Goal: Communication & Community: Answer question/provide support

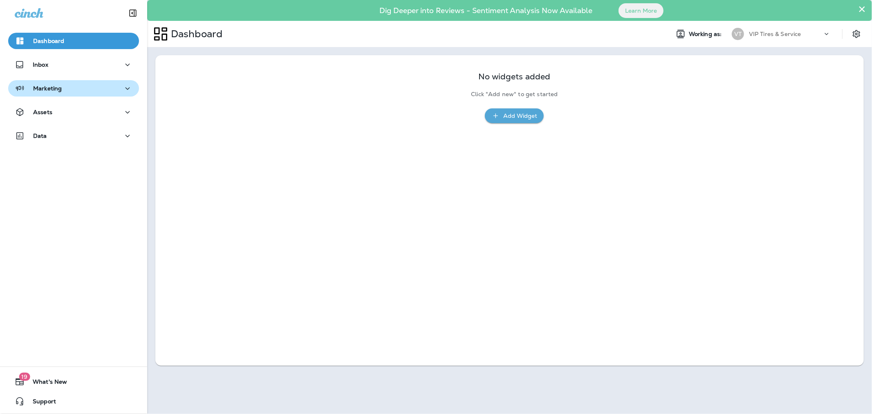
click at [64, 88] on div "Marketing" at bounding box center [74, 88] width 118 height 10
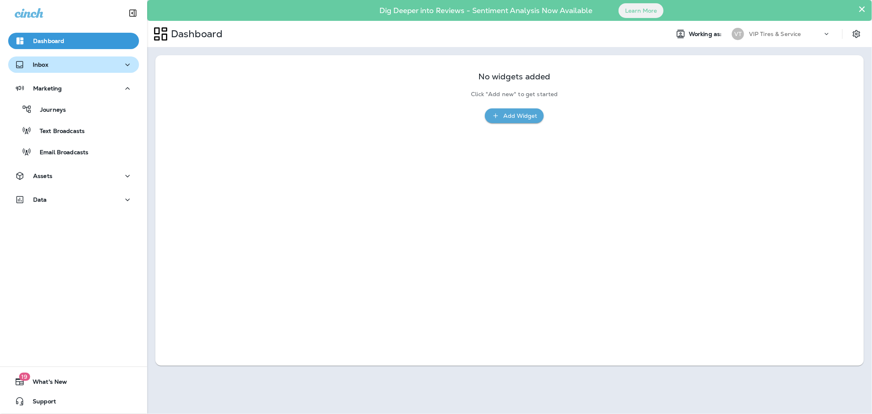
click at [53, 68] on div "Inbox" at bounding box center [74, 65] width 118 height 10
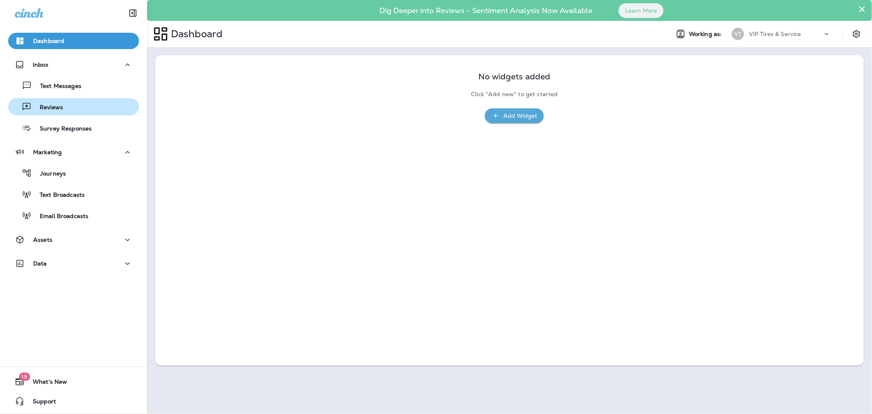
click at [57, 102] on div "Reviews" at bounding box center [37, 107] width 52 height 12
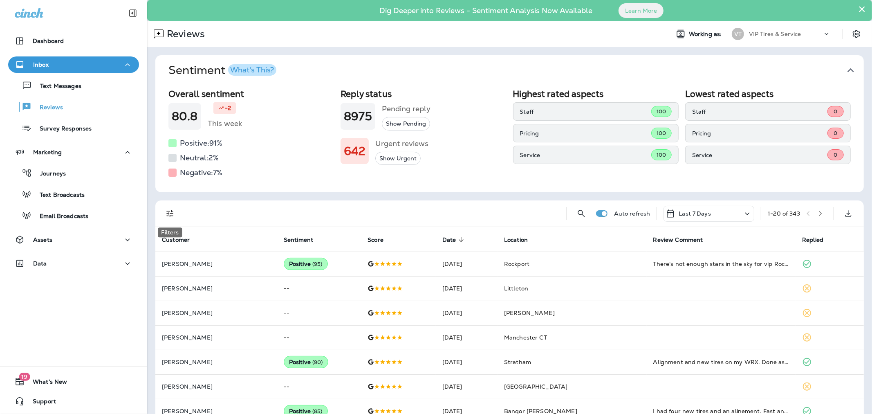
click at [173, 220] on button "Filters" at bounding box center [170, 213] width 16 height 16
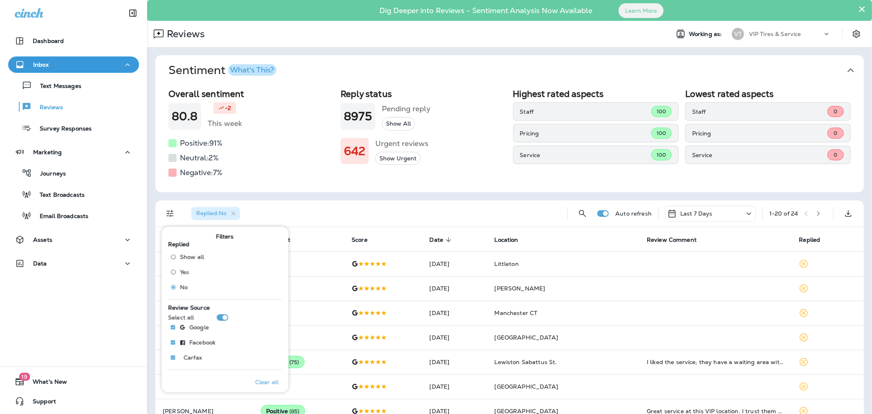
click at [342, 201] on div "Replied : No" at bounding box center [373, 213] width 376 height 26
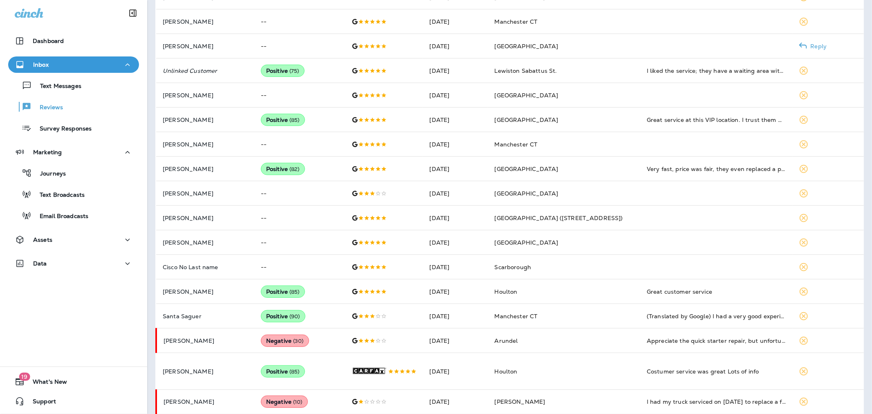
scroll to position [318, 0]
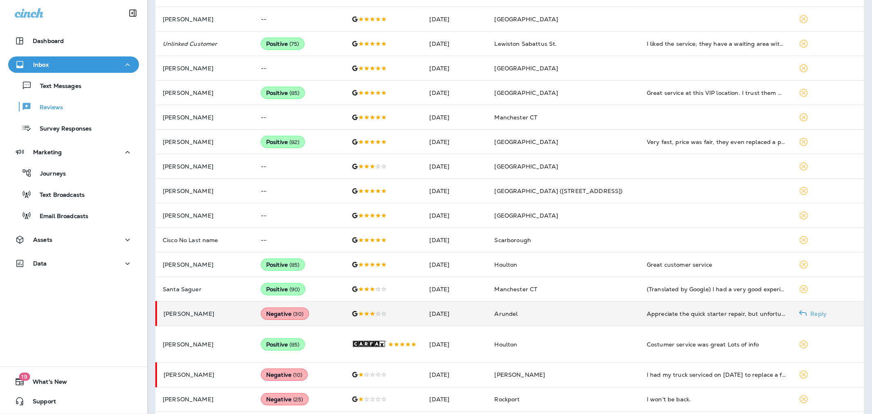
click at [233, 310] on p "[PERSON_NAME]" at bounding box center [206, 313] width 84 height 7
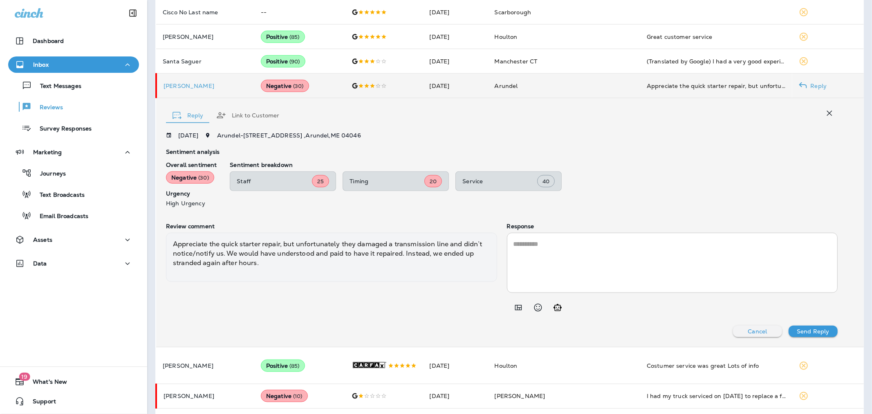
scroll to position [569, 0]
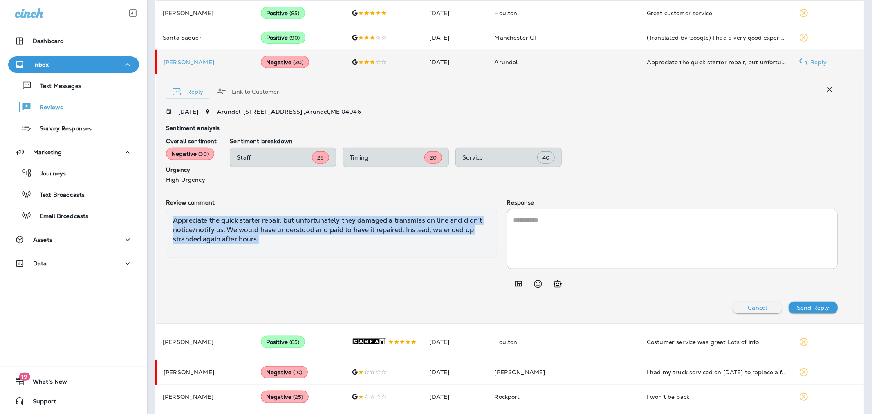
drag, startPoint x: 265, startPoint y: 238, endPoint x: 174, endPoint y: 222, distance: 91.7
click at [174, 222] on div "Appreciate the quick starter repair, but unfortunately they damaged a transmiss…" at bounding box center [331, 233] width 331 height 49
copy div "Appreciate the quick starter repair, but unfortunately they damaged a transmiss…"
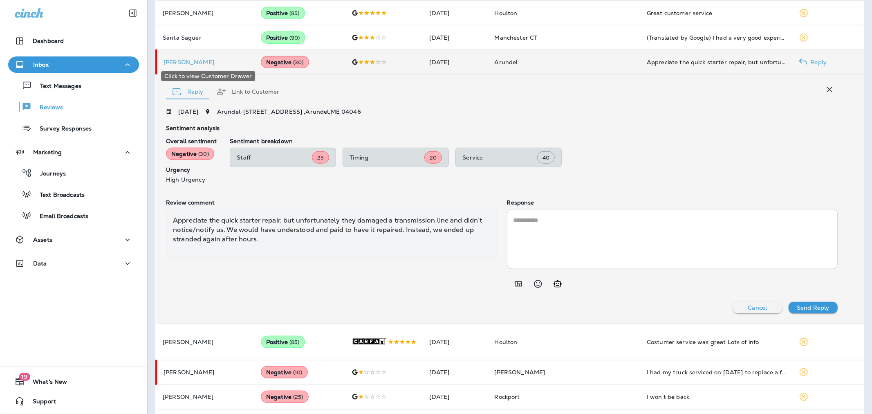
click at [177, 59] on p "[PERSON_NAME]" at bounding box center [206, 62] width 84 height 7
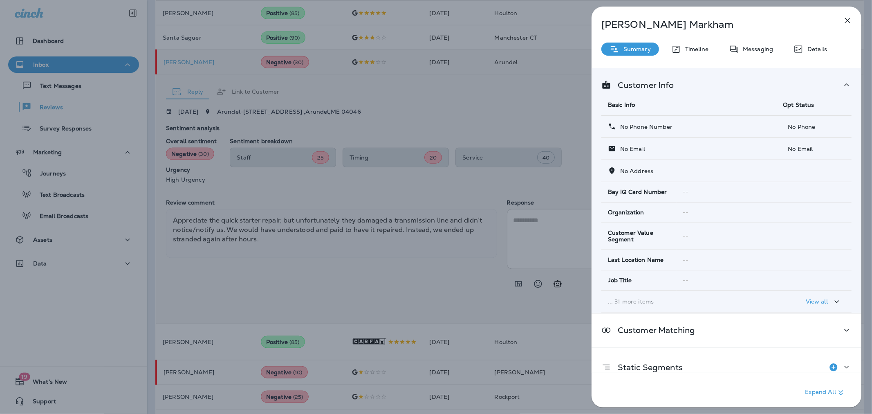
click at [406, 297] on div "[PERSON_NAME] Summary Timeline Messaging Details Customer Info Basic Info Opt S…" at bounding box center [436, 207] width 872 height 414
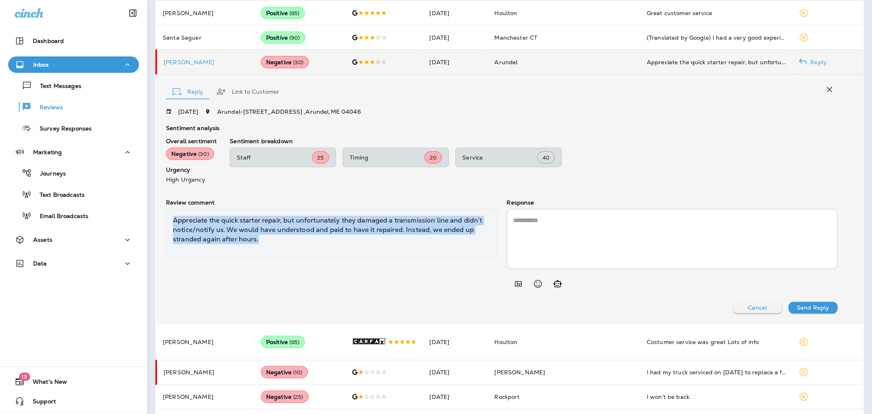
drag, startPoint x: 262, startPoint y: 238, endPoint x: 168, endPoint y: 219, distance: 95.2
copy div "Appreciate the quick starter repair, but unfortunately they damaged a transmiss…"
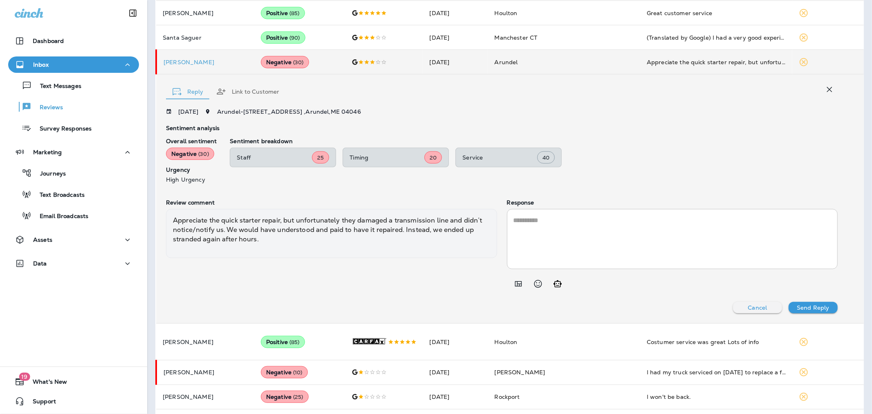
click at [529, 238] on textarea at bounding box center [673, 238] width 318 height 47
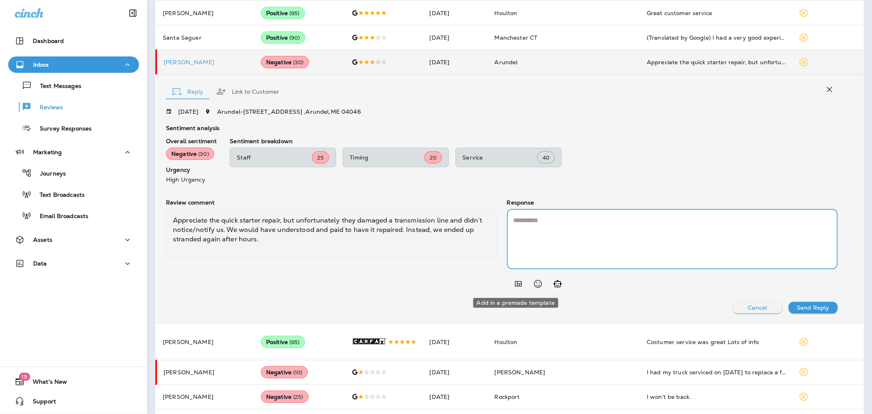
click at [514, 283] on icon "Add in a premade template" at bounding box center [519, 284] width 10 height 10
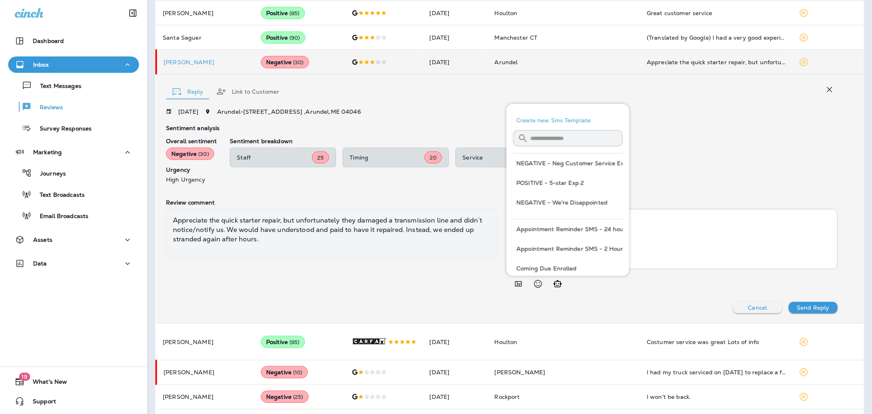
click at [567, 138] on input "text" at bounding box center [576, 139] width 92 height 22
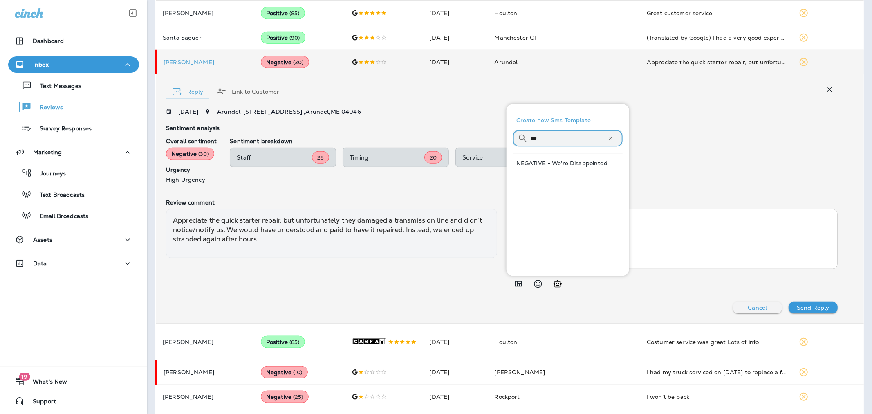
type input "***"
click at [561, 158] on button "NEGATIVE - We're Disappointed" at bounding box center [568, 163] width 110 height 20
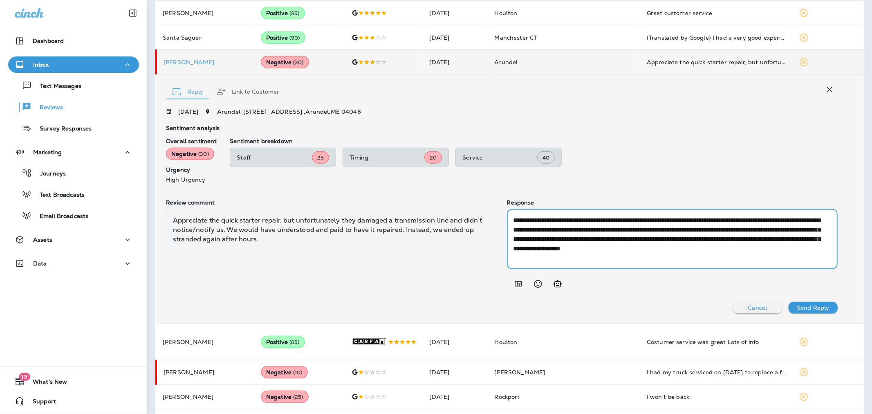
drag, startPoint x: 766, startPoint y: 239, endPoint x: 739, endPoint y: 238, distance: 27.0
click at [739, 238] on textarea "**********" at bounding box center [671, 238] width 315 height 47
type textarea "**********"
click at [809, 307] on p "Send Reply" at bounding box center [813, 307] width 32 height 7
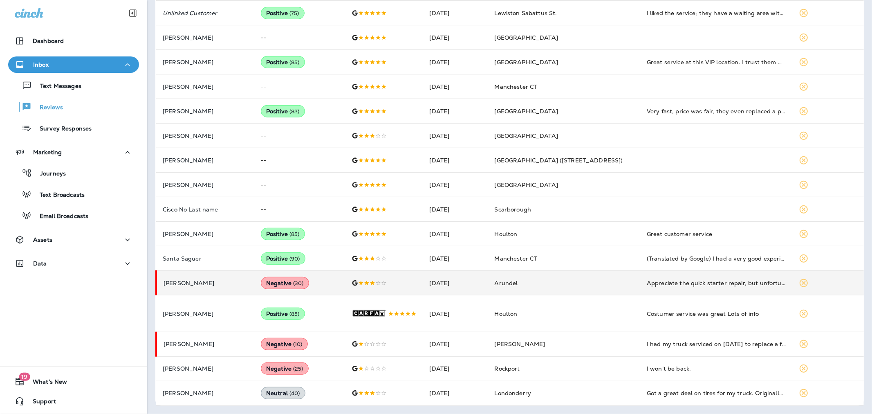
scroll to position [352, 0]
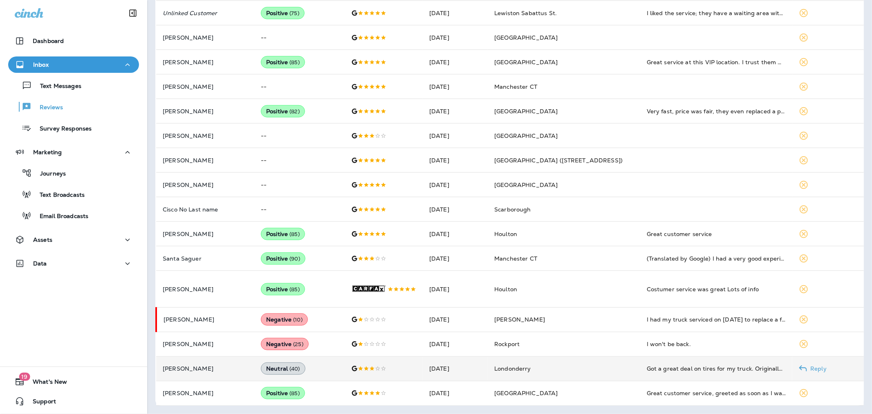
click at [229, 375] on td "[PERSON_NAME]" at bounding box center [205, 368] width 98 height 25
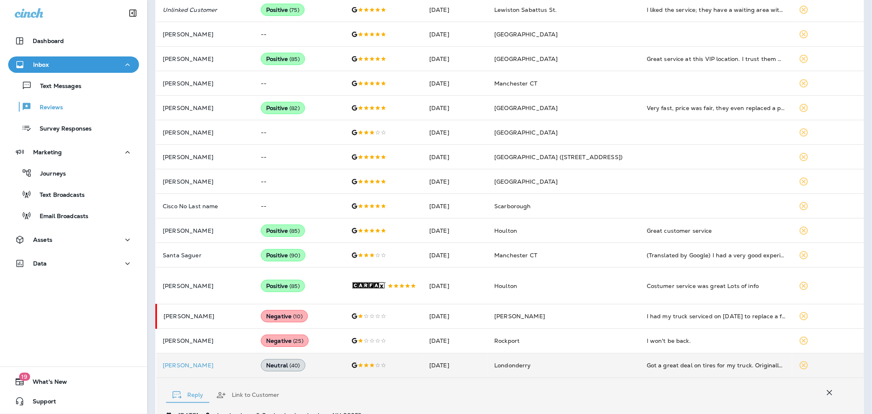
scroll to position [568, 0]
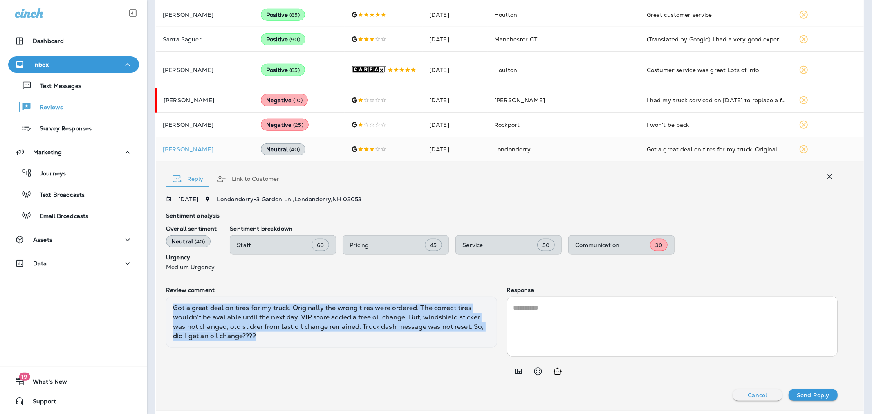
drag, startPoint x: 272, startPoint y: 341, endPoint x: 174, endPoint y: 307, distance: 103.5
click at [174, 307] on div "Got a great deal on tires for my truck. Originally the wrong tires were ordered…" at bounding box center [331, 322] width 331 height 52
copy div "Got a great deal on tires for my truck. Originally the wrong tires were ordered…"
click at [182, 152] on p "[PERSON_NAME]" at bounding box center [205, 149] width 85 height 7
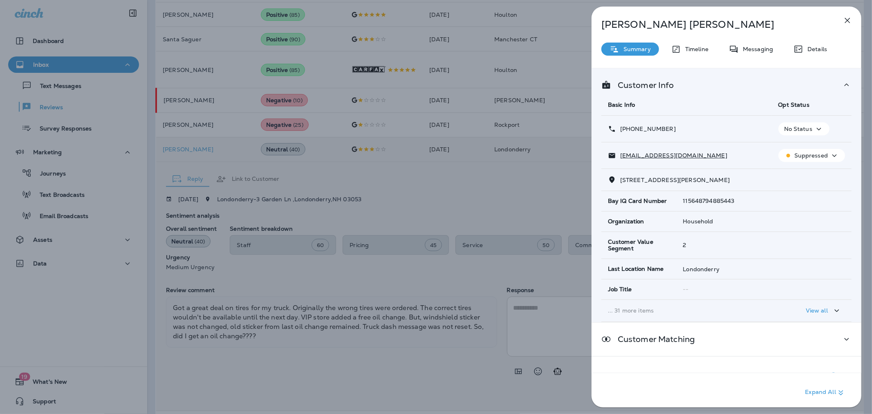
drag, startPoint x: 709, startPoint y: 128, endPoint x: 627, endPoint y: 123, distance: 82.7
click at [627, 123] on td "[PHONE_NUMBER]" at bounding box center [686, 129] width 171 height 27
copy p "[PHONE_NUMBER]"
drag, startPoint x: 723, startPoint y: 154, endPoint x: 621, endPoint y: 162, distance: 102.6
click at [621, 162] on td "[EMAIL_ADDRESS][DOMAIN_NAME]" at bounding box center [686, 155] width 171 height 27
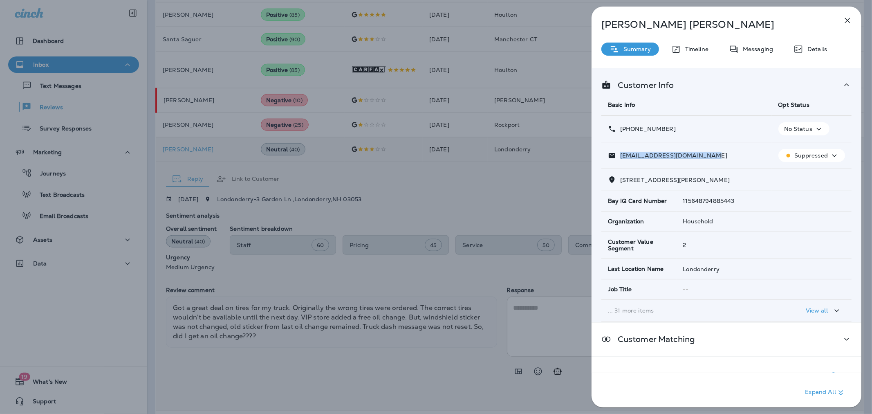
copy p "[EMAIL_ADDRESS][DOMAIN_NAME]"
click at [512, 277] on div "[PERSON_NAME] Summary Timeline Messaging Details Customer Info Basic Info Opt S…" at bounding box center [436, 207] width 872 height 414
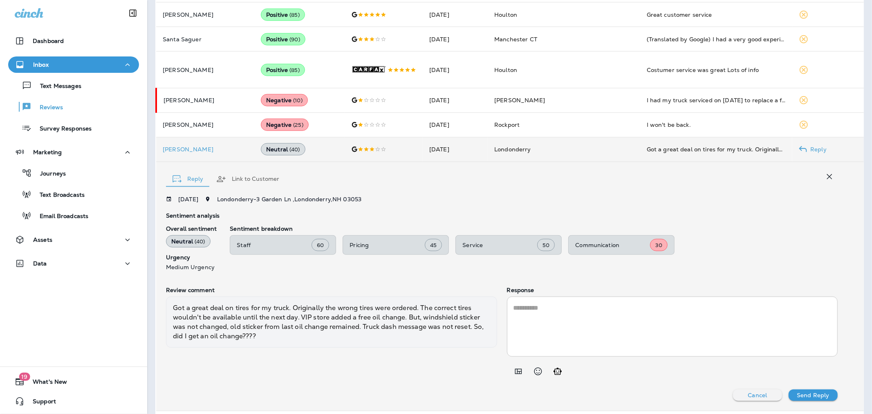
click at [515, 370] on icon "Add in a premade template" at bounding box center [519, 371] width 10 height 10
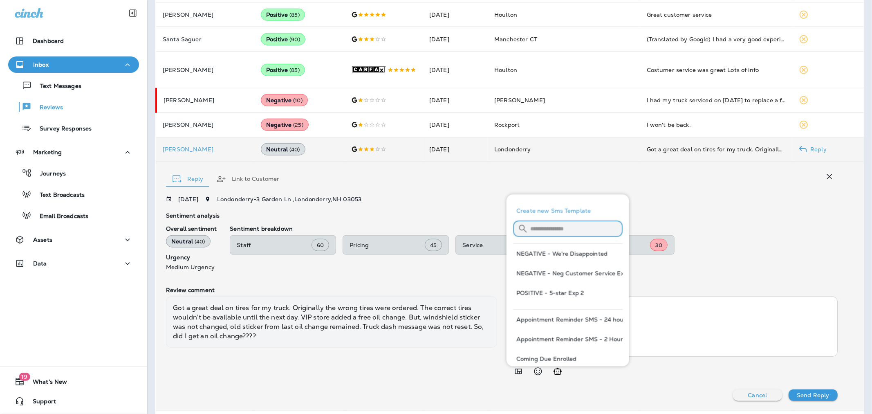
click at [594, 230] on input "text" at bounding box center [576, 229] width 92 height 22
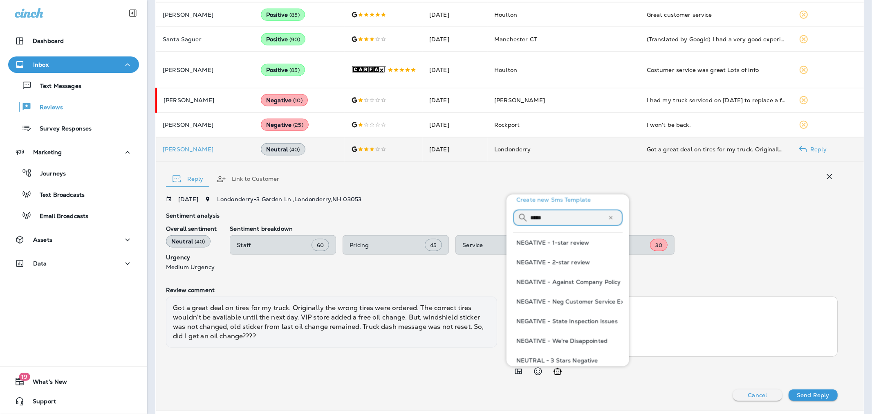
scroll to position [22, 0]
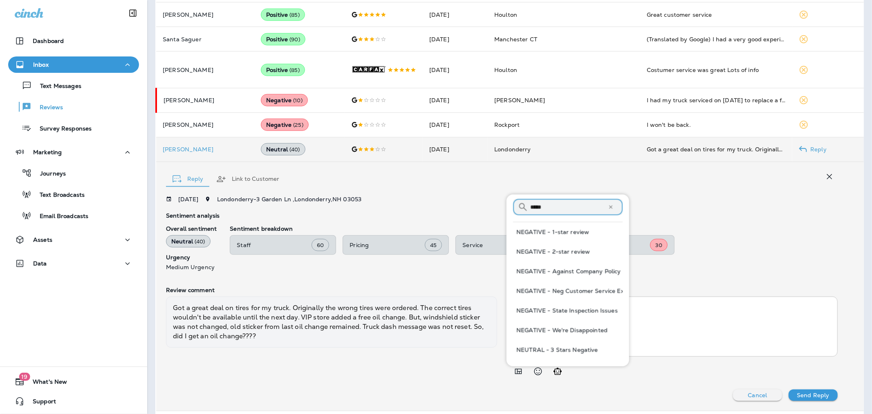
type input "*****"
click at [570, 353] on button "NEUTRAL - 3 Stars Negative" at bounding box center [568, 350] width 110 height 20
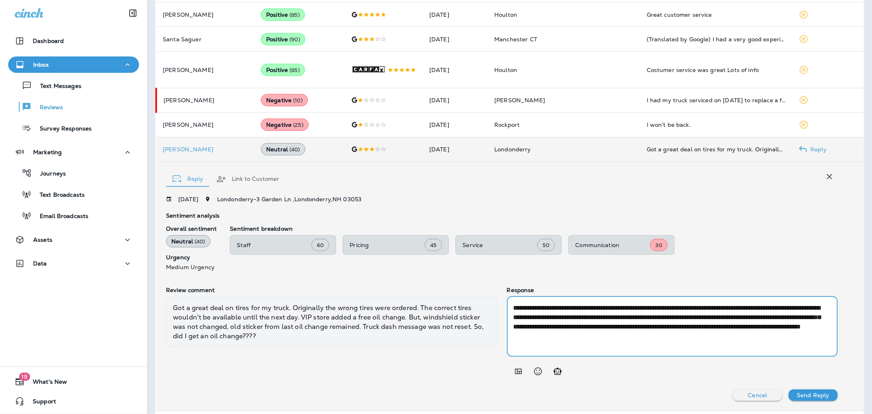
drag, startPoint x: 709, startPoint y: 330, endPoint x: 681, endPoint y: 328, distance: 28.3
click at [681, 328] on textarea "**********" at bounding box center [671, 326] width 315 height 47
type textarea "**********"
click at [799, 397] on p "Send Reply" at bounding box center [813, 395] width 32 height 7
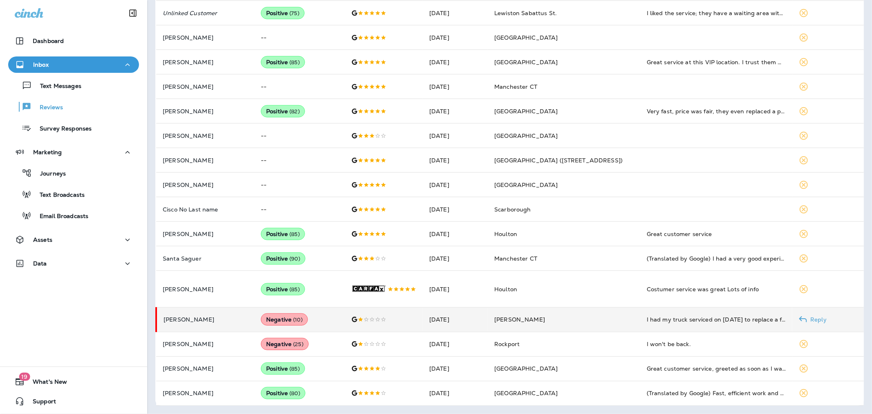
scroll to position [351, 0]
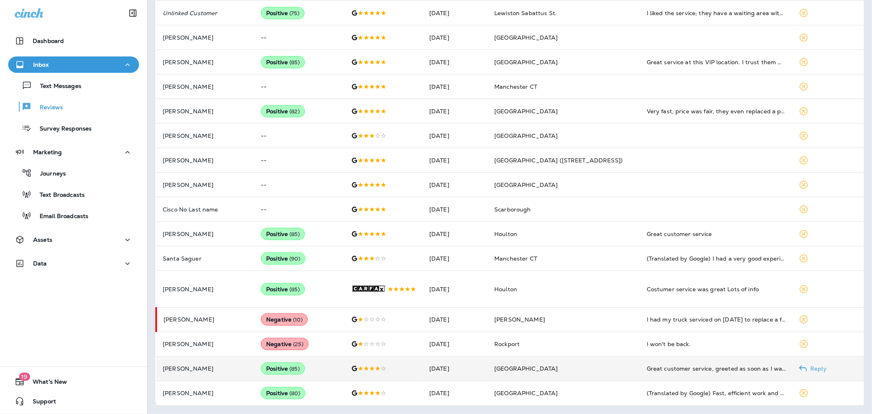
click at [213, 363] on td "[PERSON_NAME]" at bounding box center [205, 368] width 98 height 25
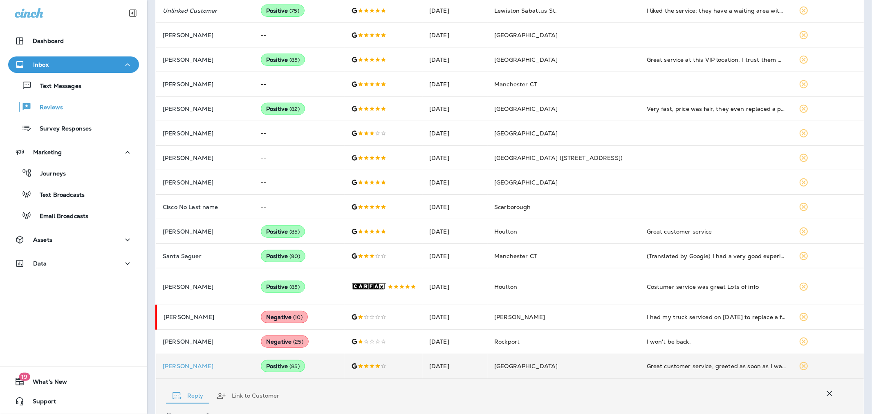
scroll to position [567, 0]
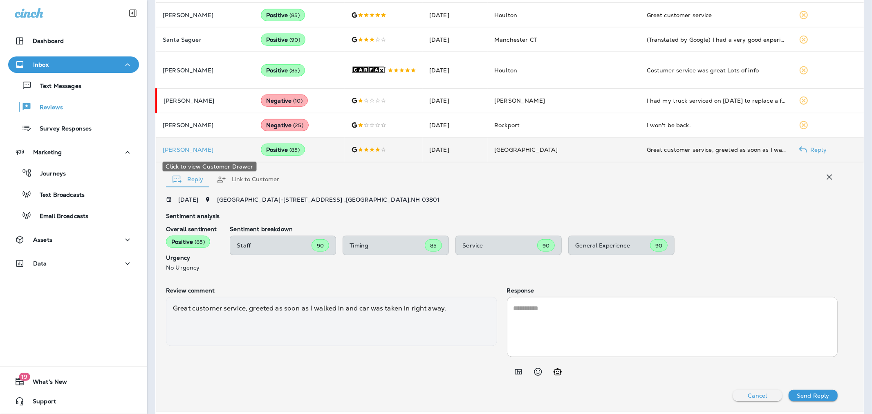
click at [218, 149] on p "[PERSON_NAME]" at bounding box center [205, 149] width 85 height 7
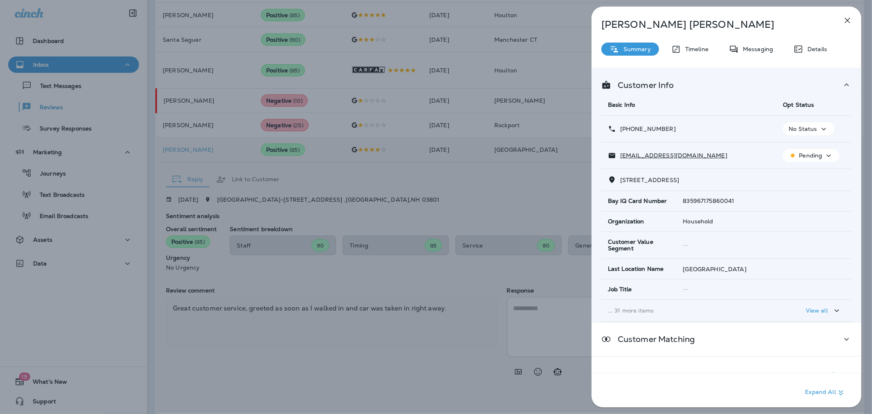
click at [845, 21] on icon "button" at bounding box center [848, 21] width 10 height 10
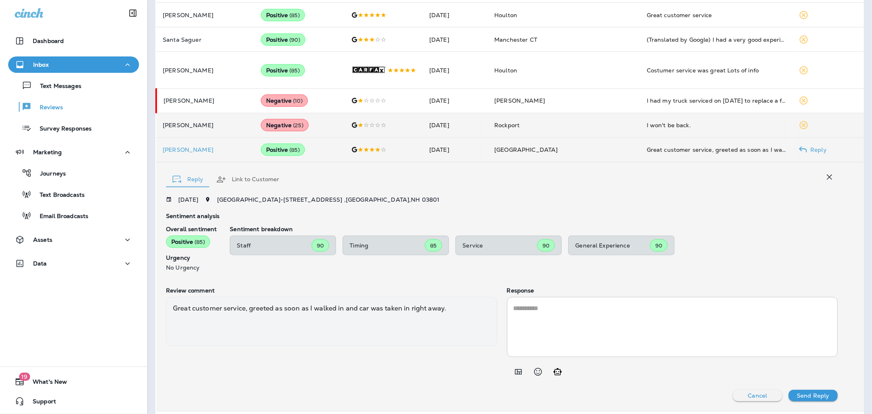
click at [207, 128] on p "[PERSON_NAME]" at bounding box center [205, 125] width 85 height 7
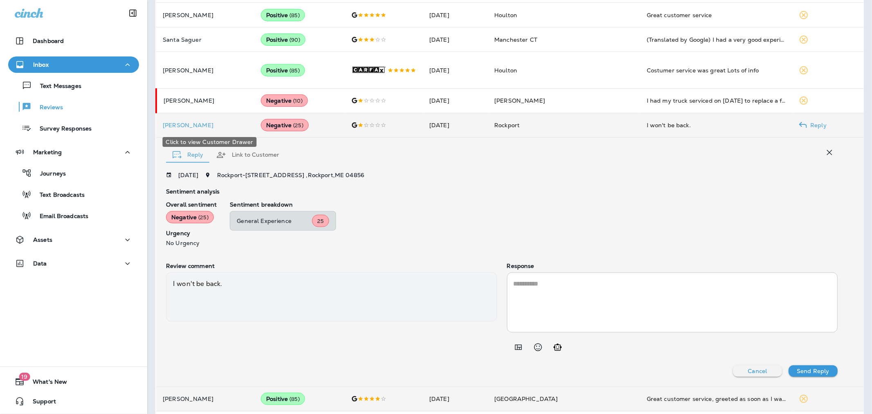
click at [195, 126] on p "[PERSON_NAME]" at bounding box center [205, 125] width 85 height 7
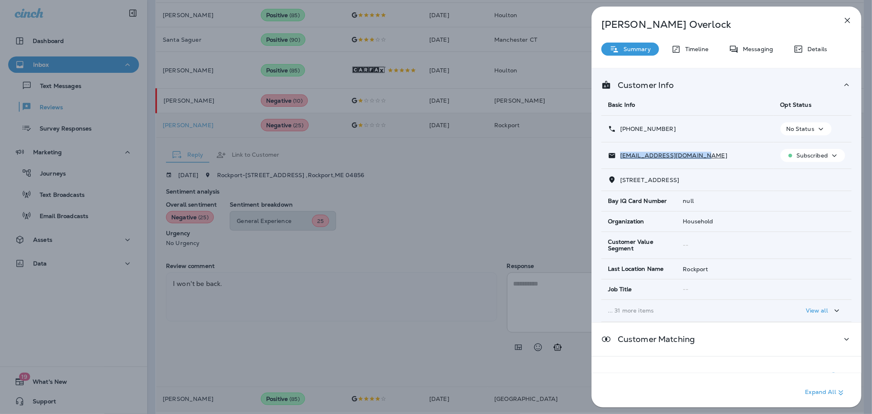
drag, startPoint x: 699, startPoint y: 157, endPoint x: 618, endPoint y: 153, distance: 81.0
click at [618, 153] on div "[EMAIL_ADDRESS][DOMAIN_NAME]" at bounding box center [687, 155] width 159 height 9
copy p "[EMAIL_ADDRESS][DOMAIN_NAME]"
drag, startPoint x: 680, startPoint y: 132, endPoint x: 626, endPoint y: 127, distance: 54.2
click at [626, 127] on td "[PHONE_NUMBER]" at bounding box center [687, 129] width 173 height 27
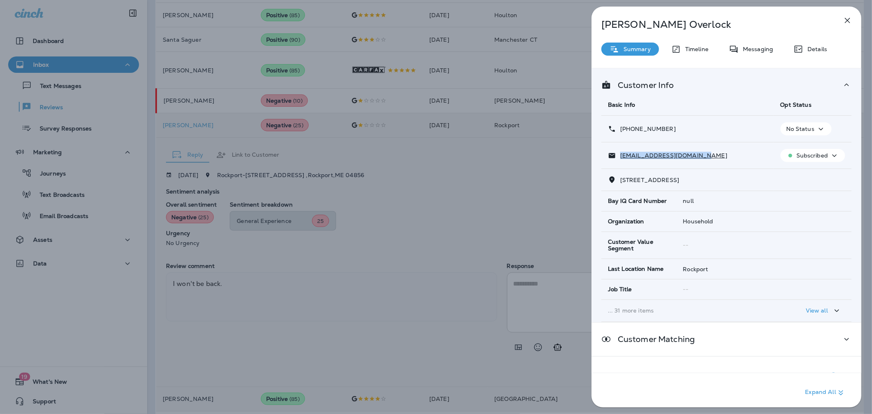
copy p "[PHONE_NUMBER]"
drag, startPoint x: 687, startPoint y: 165, endPoint x: 622, endPoint y: 158, distance: 65.8
click at [622, 158] on td "[EMAIL_ADDRESS][DOMAIN_NAME]" at bounding box center [687, 155] width 173 height 27
copy p "[EMAIL_ADDRESS][DOMAIN_NAME]"
drag, startPoint x: 524, startPoint y: 282, endPoint x: 219, endPoint y: 269, distance: 305.3
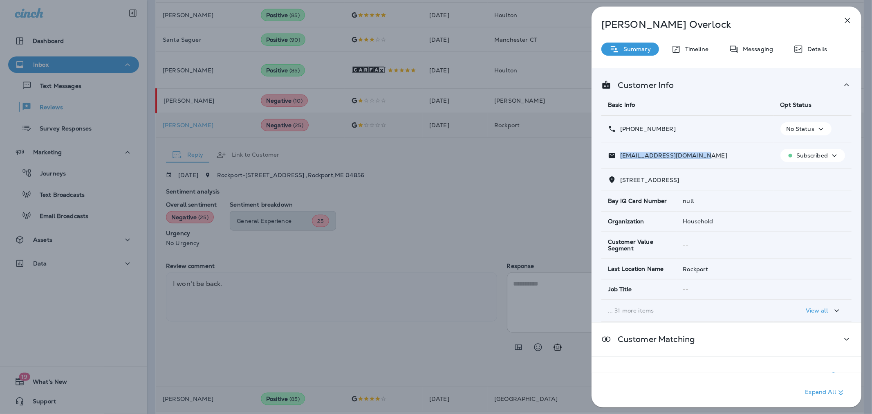
click at [524, 282] on div "[PERSON_NAME] Summary Timeline Messaging Details Customer Info Basic Info Opt S…" at bounding box center [436, 207] width 872 height 414
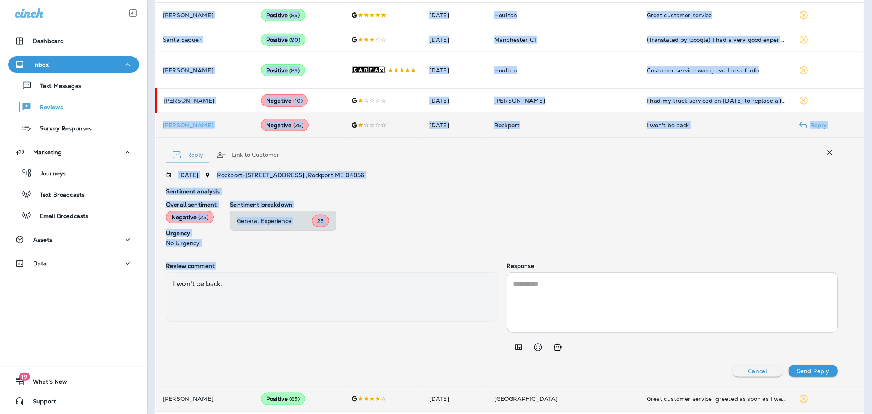
drag, startPoint x: 241, startPoint y: 290, endPoint x: 162, endPoint y: 285, distance: 79.5
click at [198, 288] on div "I won't be back." at bounding box center [331, 296] width 331 height 49
click at [226, 285] on div "I won't be back." at bounding box center [331, 296] width 331 height 49
click at [225, 285] on div "I won't be back." at bounding box center [331, 296] width 331 height 49
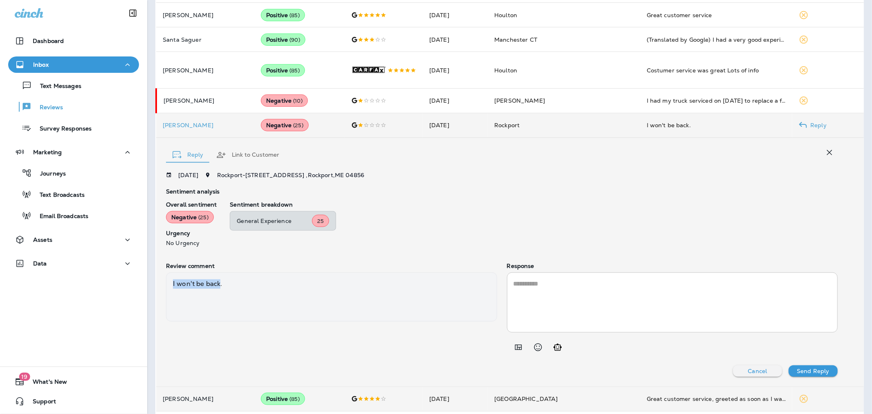
drag, startPoint x: 220, startPoint y: 286, endPoint x: 168, endPoint y: 292, distance: 52.2
click at [168, 292] on div "I won't be back." at bounding box center [331, 296] width 331 height 49
copy div "I won't be back"
click at [623, 320] on textarea at bounding box center [673, 302] width 318 height 47
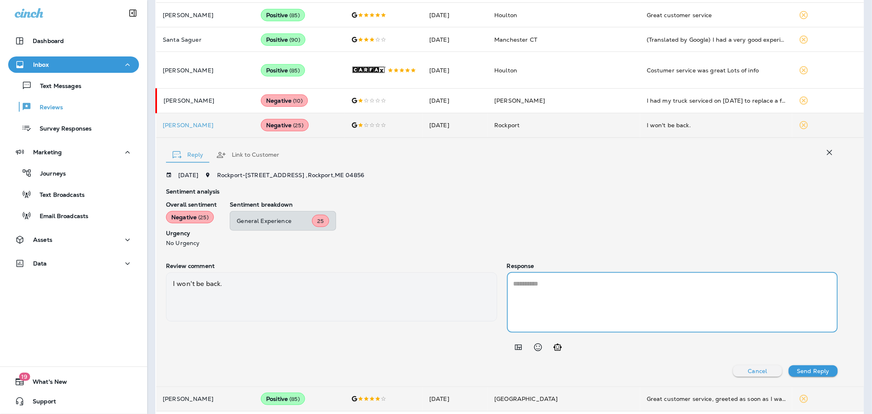
click at [541, 323] on textarea at bounding box center [673, 302] width 318 height 47
click at [517, 346] on icon "Add in a premade template" at bounding box center [519, 347] width 10 height 10
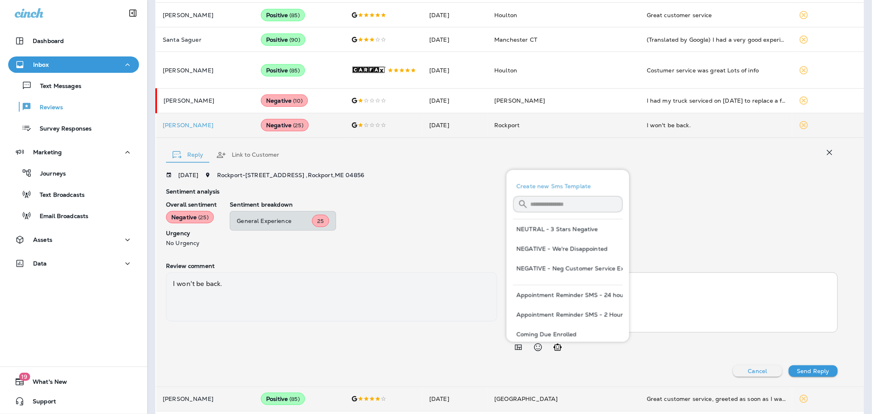
click at [557, 205] on input "text" at bounding box center [576, 204] width 92 height 22
type input "********"
click at [566, 328] on button "NEGATIVE - We're Disappointed" at bounding box center [568, 327] width 110 height 20
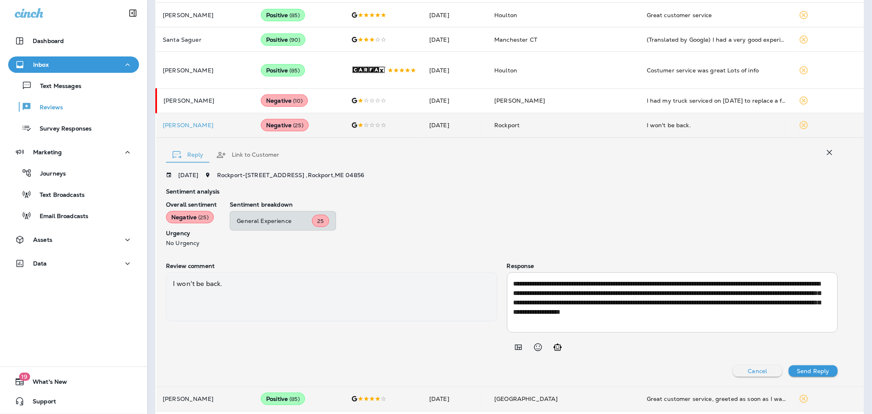
click at [567, 310] on textarea "**********" at bounding box center [671, 302] width 315 height 47
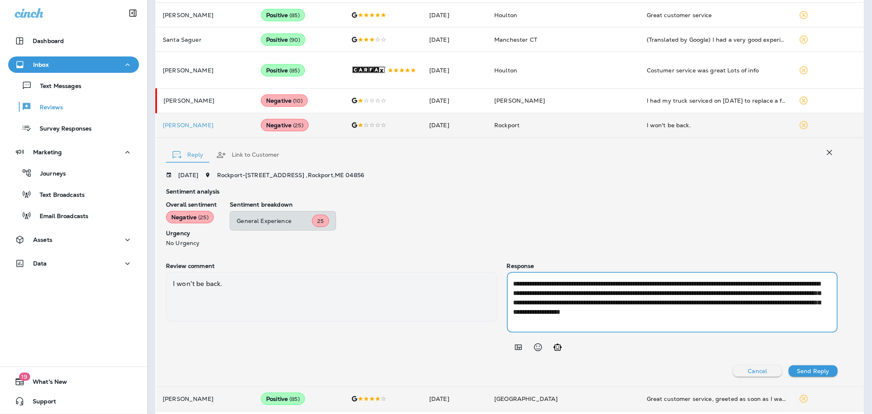
drag, startPoint x: 764, startPoint y: 305, endPoint x: 737, endPoint y: 303, distance: 26.7
click at [737, 303] on textarea "**********" at bounding box center [671, 302] width 315 height 47
type textarea "**********"
click at [811, 370] on p "Send Reply" at bounding box center [813, 371] width 32 height 7
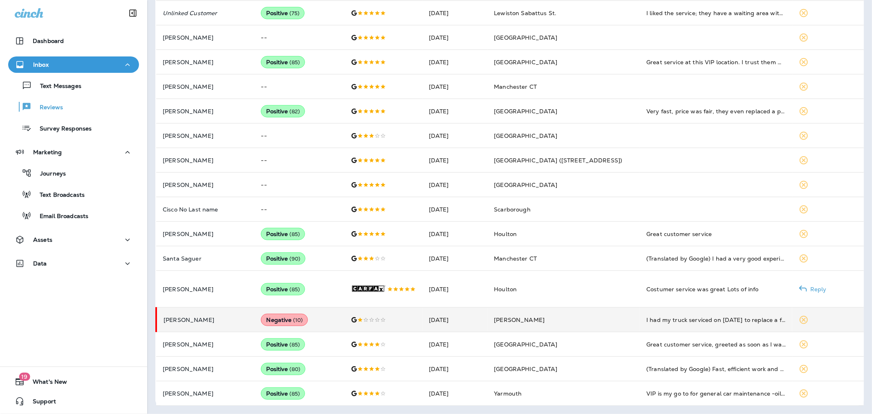
scroll to position [352, 0]
click at [237, 319] on p "[PERSON_NAME]" at bounding box center [206, 319] width 84 height 7
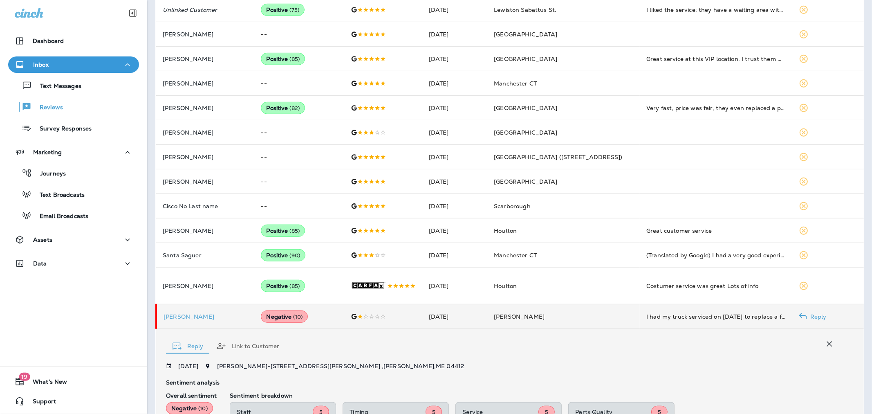
scroll to position [533, 0]
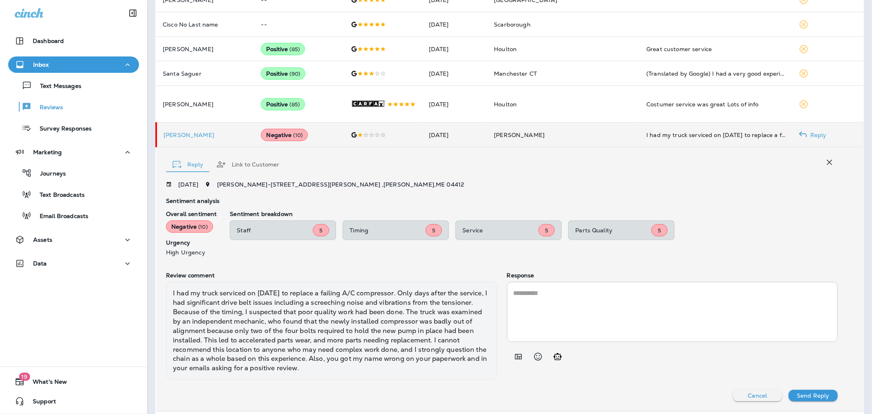
click at [170, 133] on td "[PERSON_NAME]" at bounding box center [205, 135] width 98 height 25
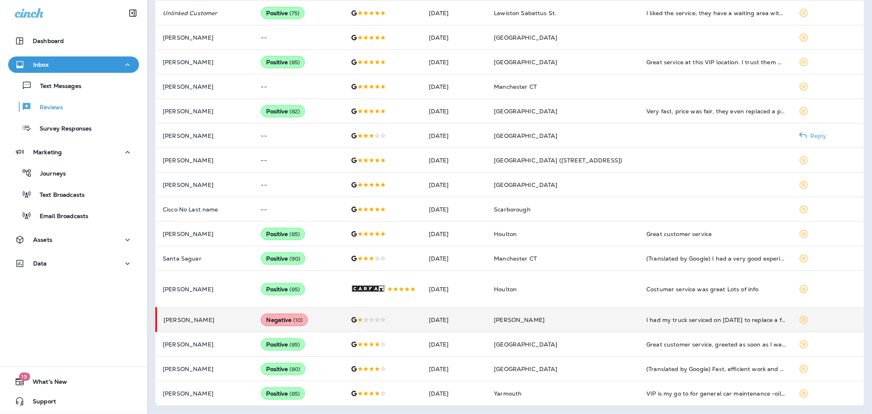
scroll to position [352, 0]
click at [165, 317] on p "[PERSON_NAME]" at bounding box center [206, 319] width 84 height 7
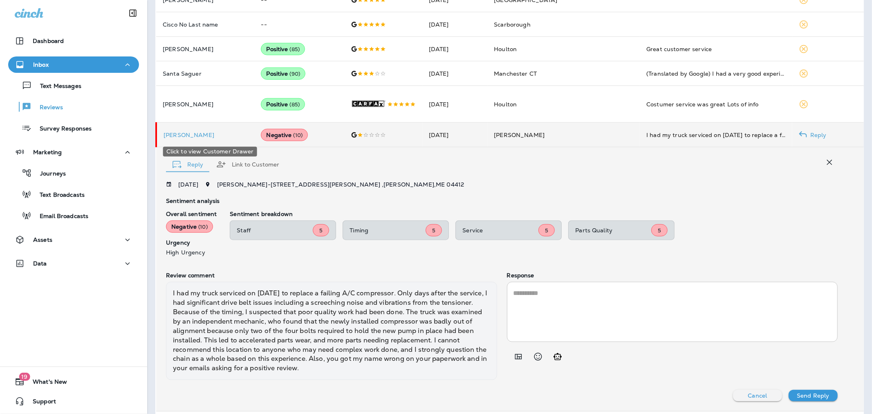
click at [177, 138] on p "[PERSON_NAME]" at bounding box center [206, 135] width 84 height 7
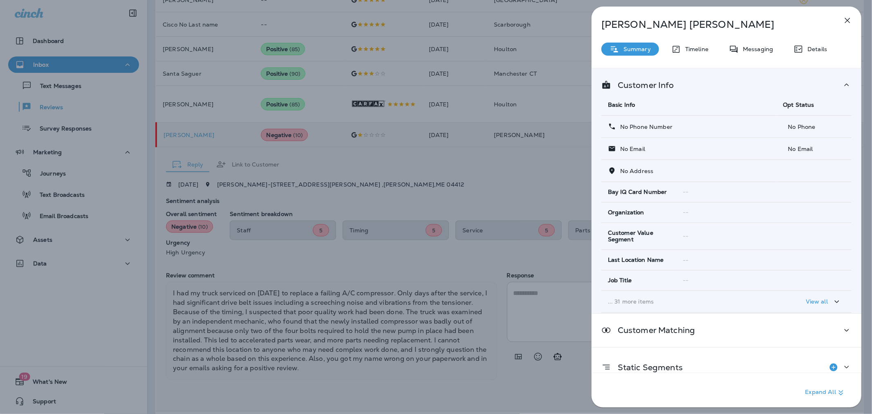
scroll to position [15, 0]
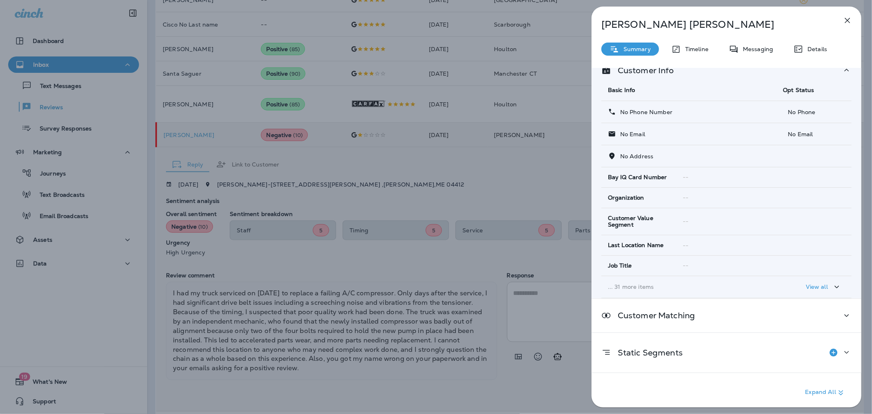
click at [439, 336] on div "[PERSON_NAME] Summary Timeline Messaging Details Customer Info Basic Info Opt S…" at bounding box center [436, 207] width 872 height 414
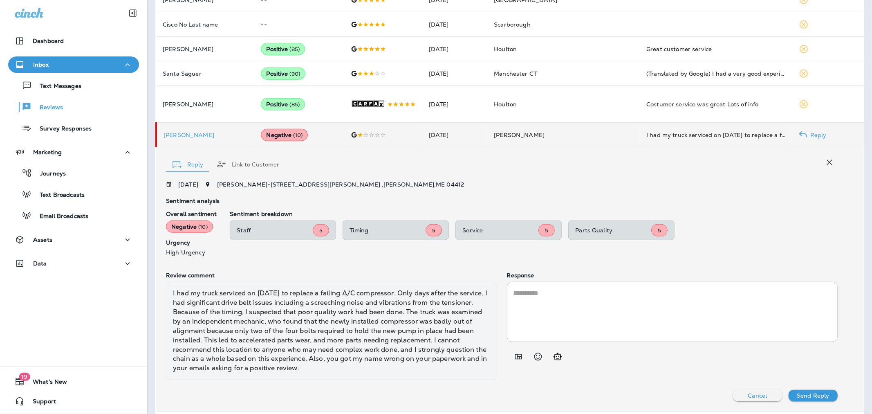
drag, startPoint x: 321, startPoint y: 369, endPoint x: 159, endPoint y: 287, distance: 181.6
click at [159, 287] on div "Reply Link to Customer [DATE] [PERSON_NAME] - [STREET_ADDRESS][PERSON_NAME][PER…" at bounding box center [510, 279] width 708 height 264
click at [583, 332] on textarea at bounding box center [673, 311] width 318 height 47
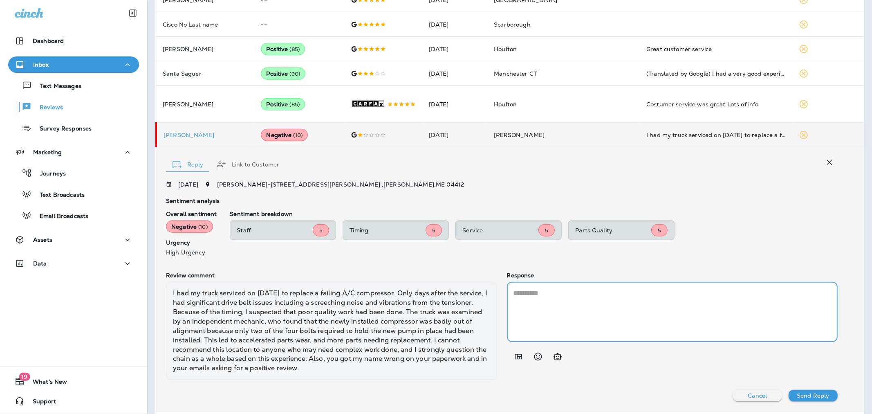
click at [514, 359] on icon "Add in a premade template" at bounding box center [519, 357] width 10 height 10
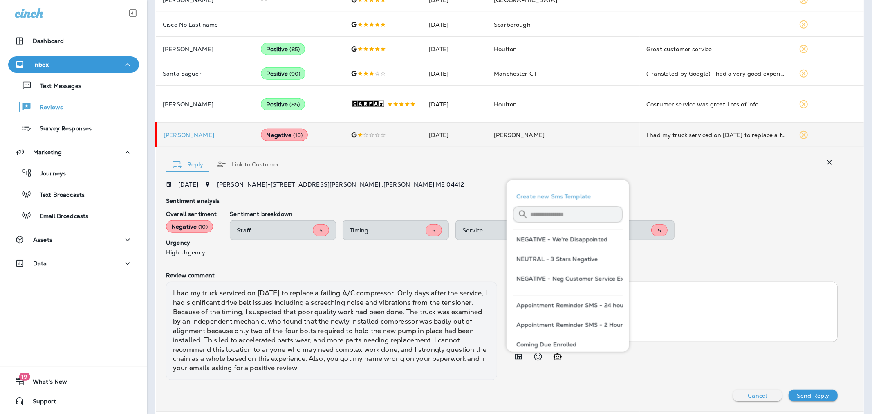
click at [557, 242] on button "NEGATIVE - We're Disappointed" at bounding box center [568, 239] width 110 height 20
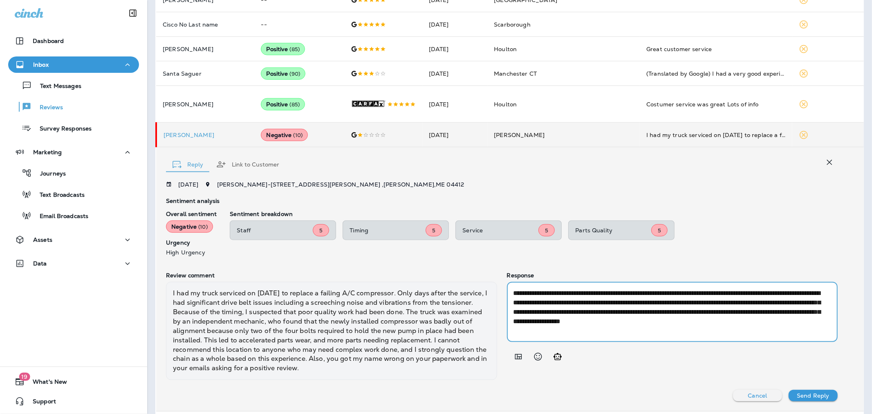
drag, startPoint x: 765, startPoint y: 315, endPoint x: 738, endPoint y: 317, distance: 26.7
click at [738, 317] on textarea "**********" at bounding box center [671, 311] width 315 height 47
type textarea "**********"
click at [807, 399] on p "Send Reply" at bounding box center [813, 395] width 32 height 7
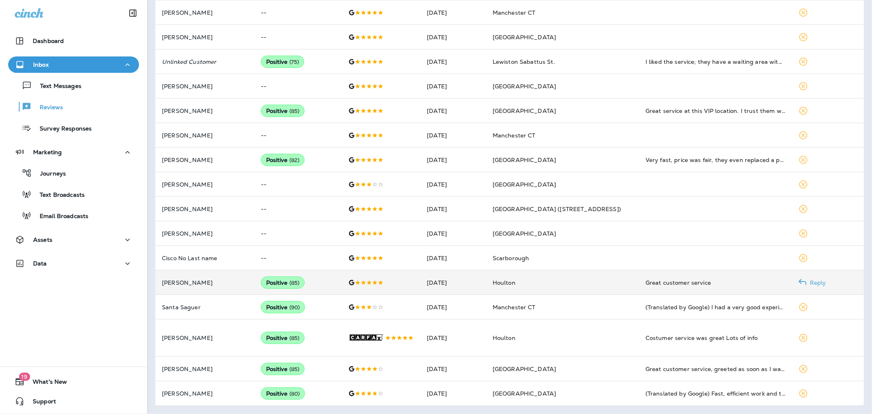
scroll to position [352, 0]
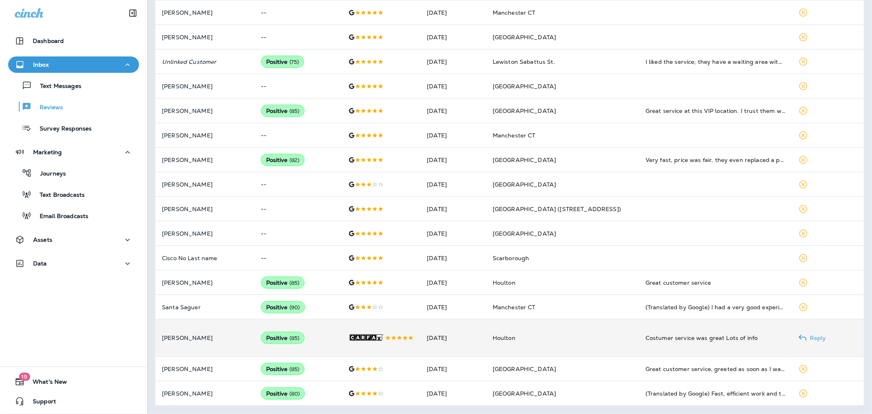
click at [242, 332] on td "[PERSON_NAME]" at bounding box center [204, 337] width 99 height 37
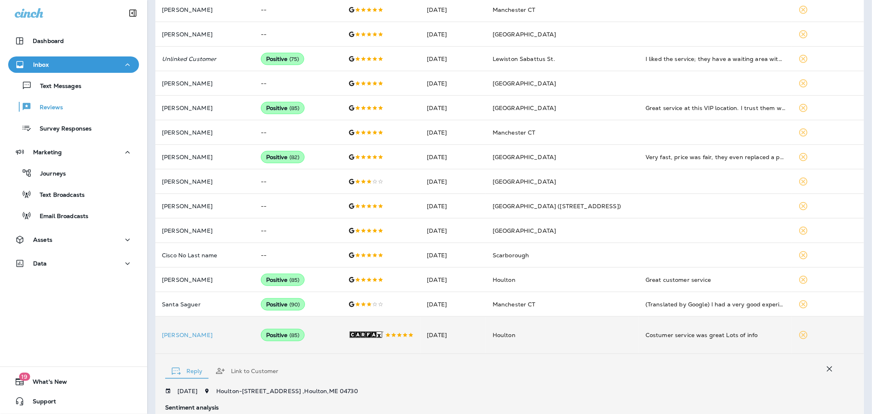
scroll to position [543, 0]
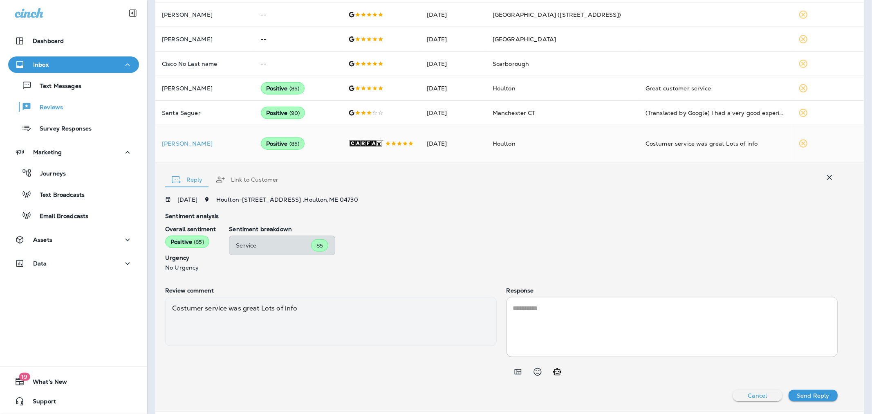
click at [515, 374] on icon "Add in a premade template" at bounding box center [518, 372] width 10 height 10
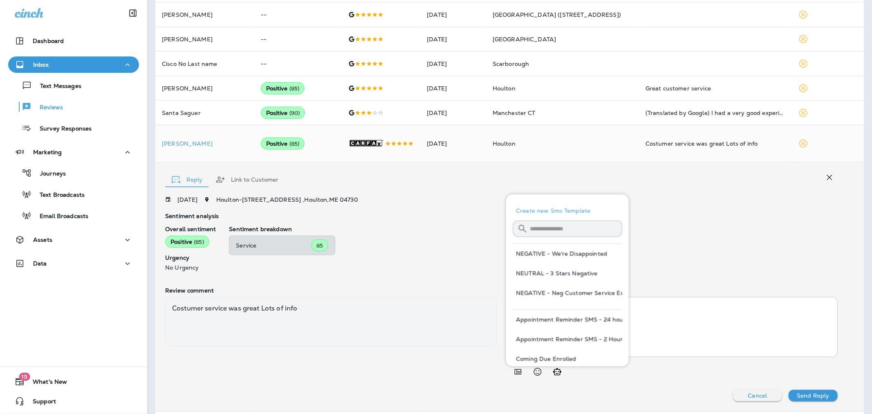
click at [565, 226] on input "text" at bounding box center [576, 229] width 92 height 22
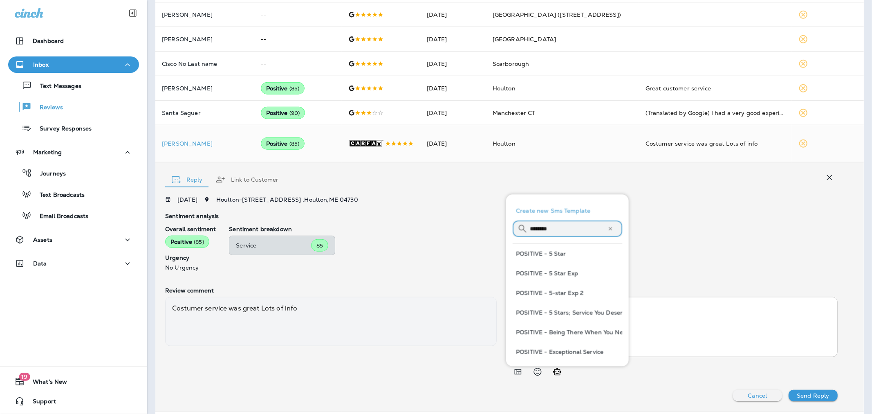
type input "********"
click at [795, 236] on div "Sentiment breakdown Service 85" at bounding box center [533, 248] width 609 height 45
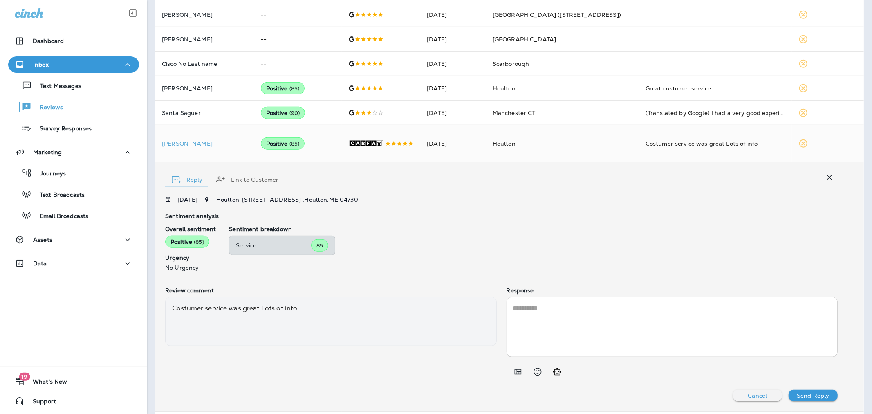
click at [514, 373] on icon "Add in a premade template" at bounding box center [517, 371] width 7 height 5
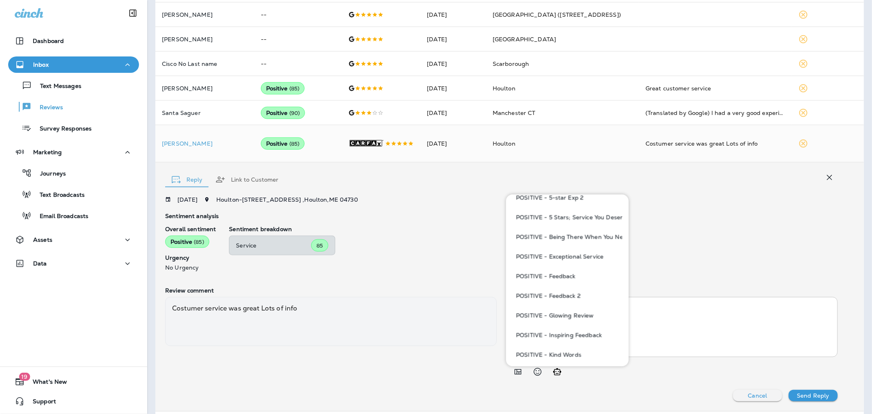
scroll to position [96, 0]
click at [571, 350] on button "POSITIVE - Kind Words" at bounding box center [568, 354] width 110 height 20
type textarea "**********"
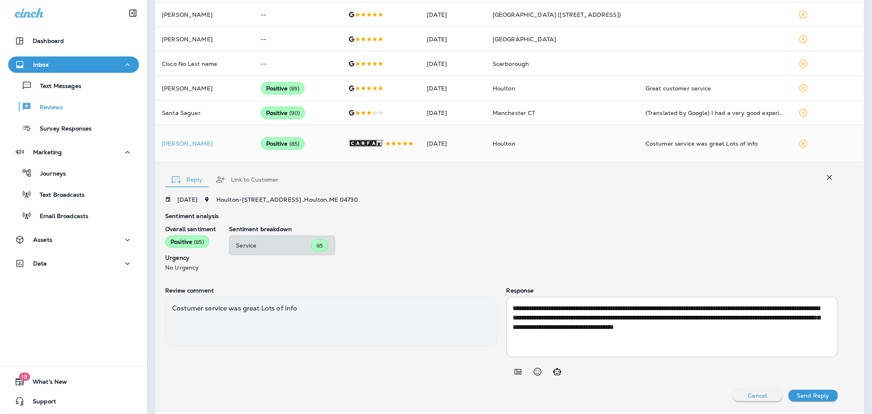
click at [803, 395] on p "Send Reply" at bounding box center [813, 395] width 32 height 7
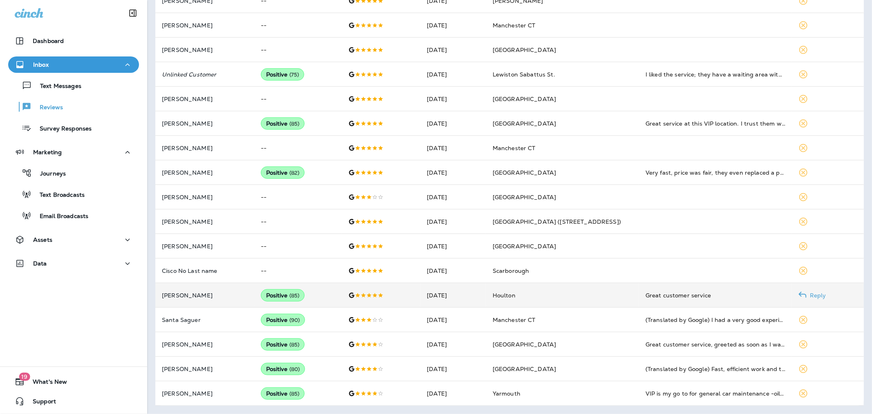
scroll to position [0, 0]
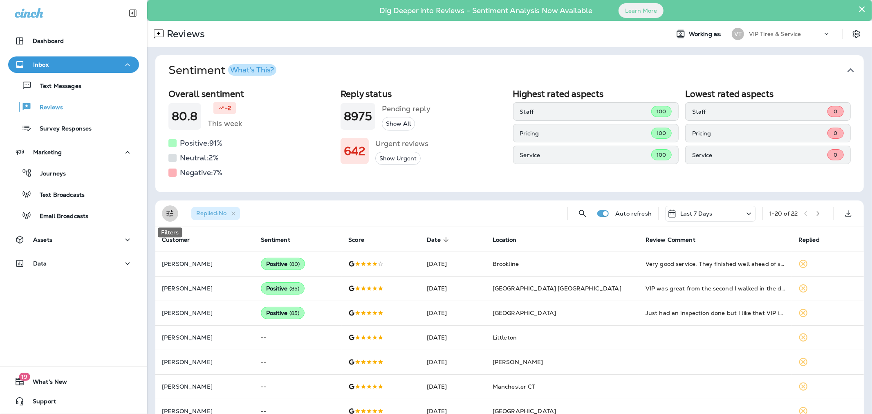
click at [166, 214] on icon "Filters" at bounding box center [170, 214] width 10 height 10
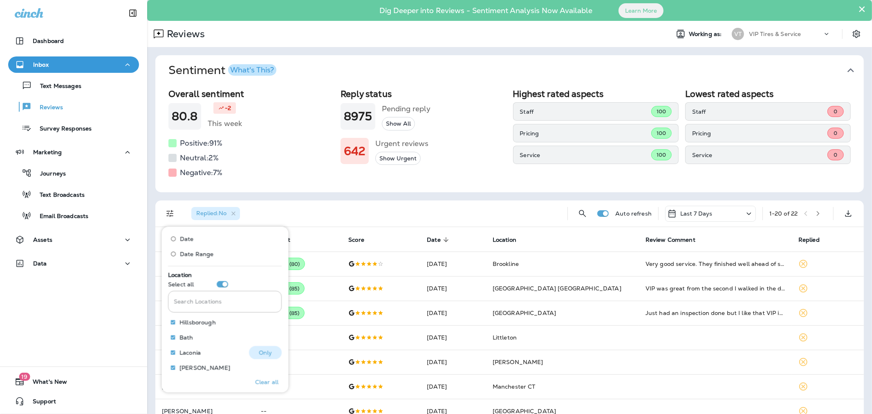
scroll to position [318, 0]
click at [199, 316] on input "Search Locations" at bounding box center [225, 313] width 114 height 22
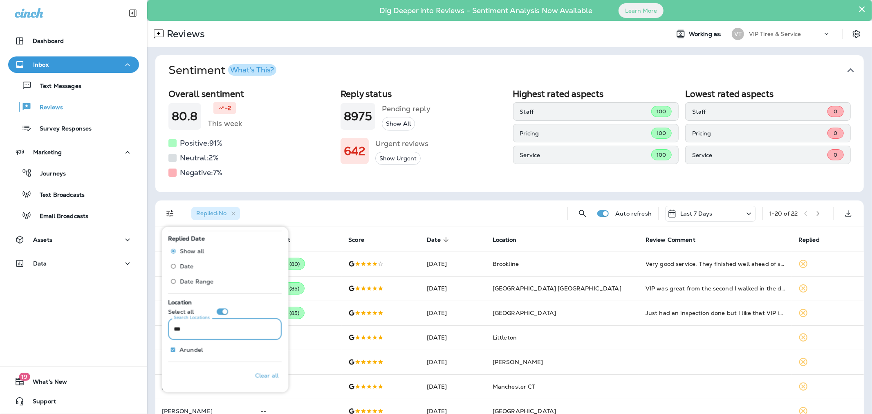
scroll to position [301, 0]
type input "*****"
click at [259, 348] on p "Only" at bounding box center [265, 349] width 13 height 7
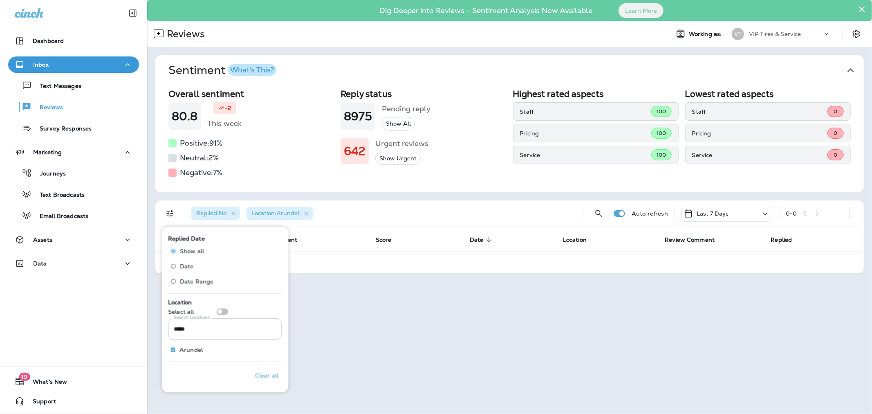
click at [377, 328] on div "× Dig Deeper into Reviews - Sentiment Analysis Now Available Learn More Reviews…" at bounding box center [509, 207] width 725 height 414
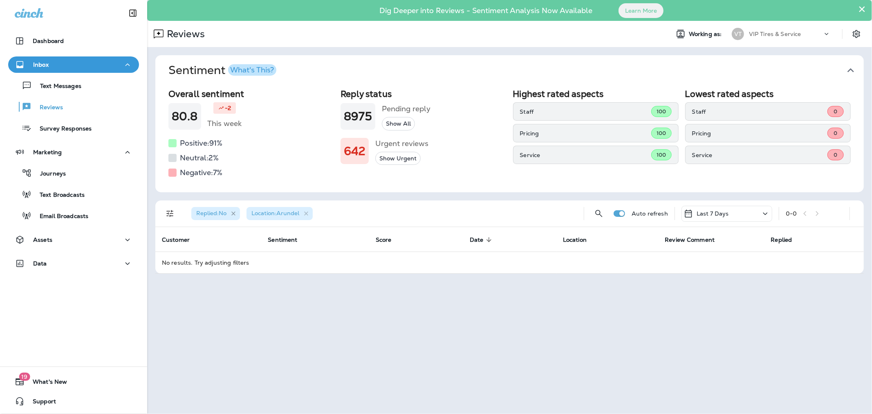
click at [234, 210] on icon "button" at bounding box center [233, 213] width 7 height 7
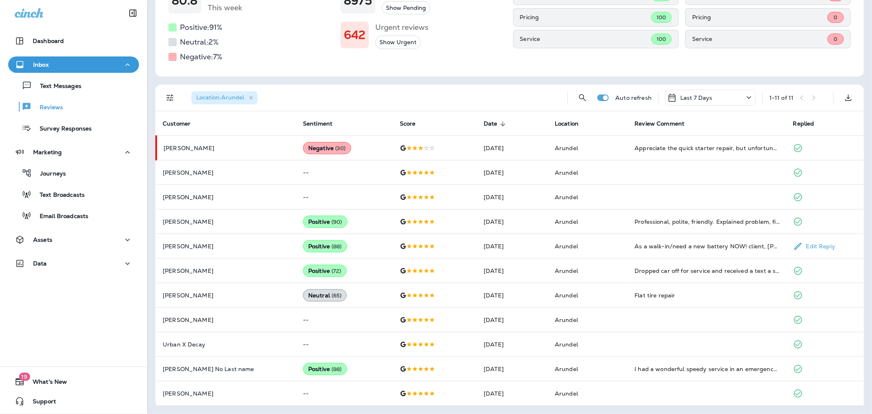
scroll to position [115, 0]
click at [170, 103] on button "Filters" at bounding box center [170, 98] width 16 height 16
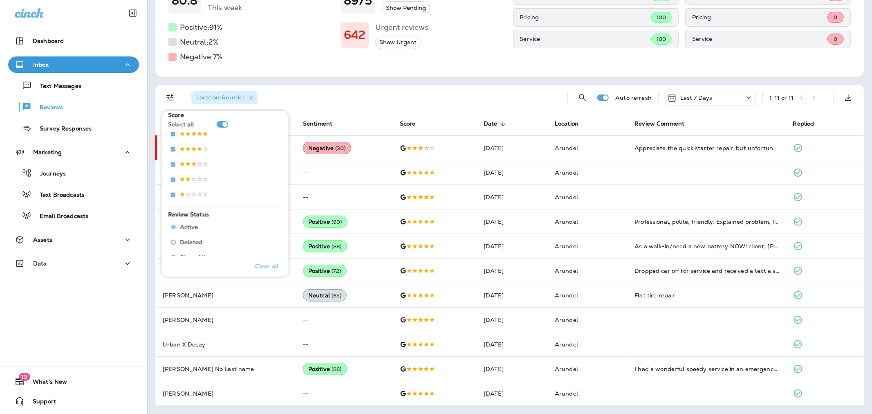
scroll to position [91, 0]
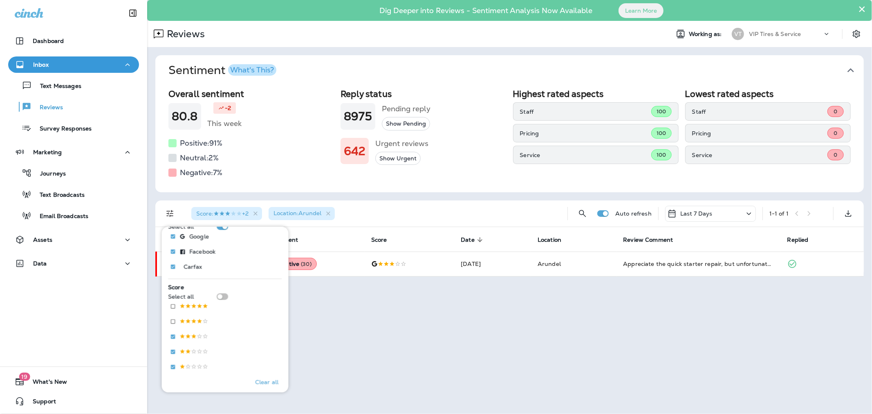
click at [401, 318] on div "× Dig Deeper into Reviews - Sentiment Analysis Now Available Learn More Reviews…" at bounding box center [509, 207] width 725 height 414
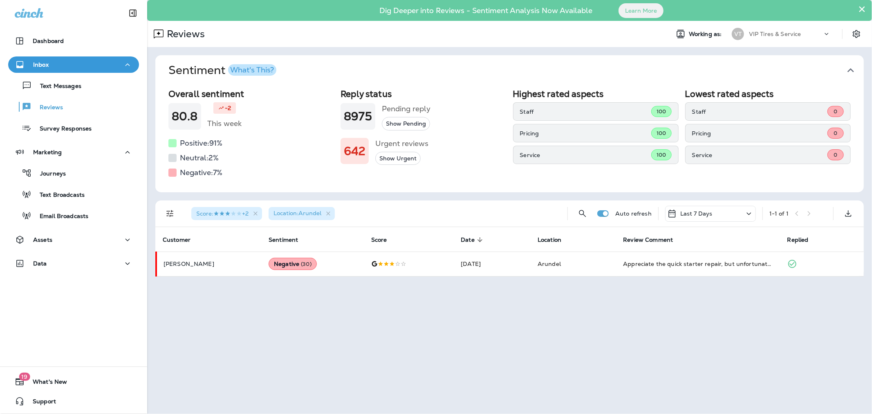
click at [375, 329] on div "× Dig Deeper into Reviews - Sentiment Analysis Now Available Learn More Reviews…" at bounding box center [509, 207] width 725 height 414
click at [711, 214] on p "Last 7 Days" at bounding box center [696, 213] width 32 height 7
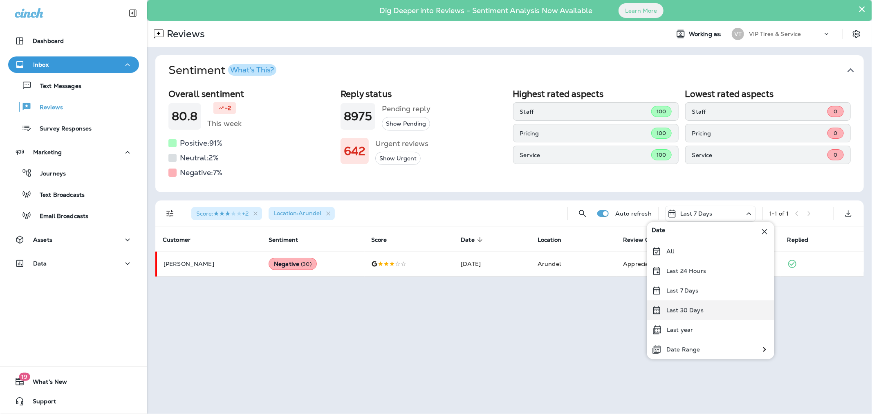
click at [687, 304] on div "Last 30 Days" at bounding box center [711, 310] width 128 height 20
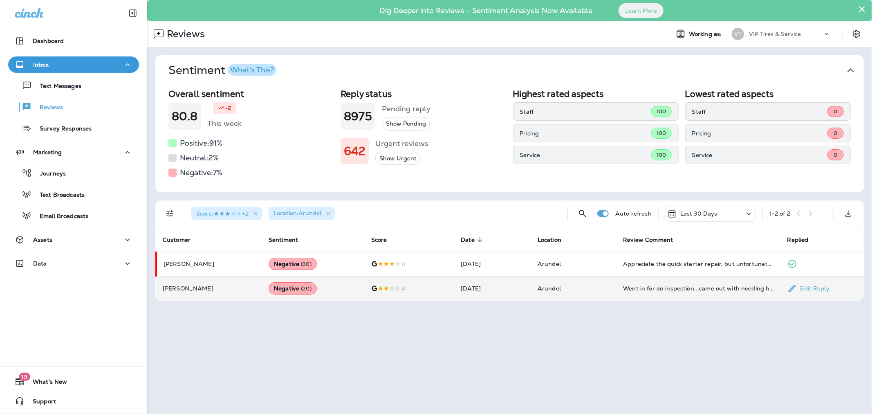
click at [223, 289] on p "[PERSON_NAME]" at bounding box center [209, 288] width 93 height 7
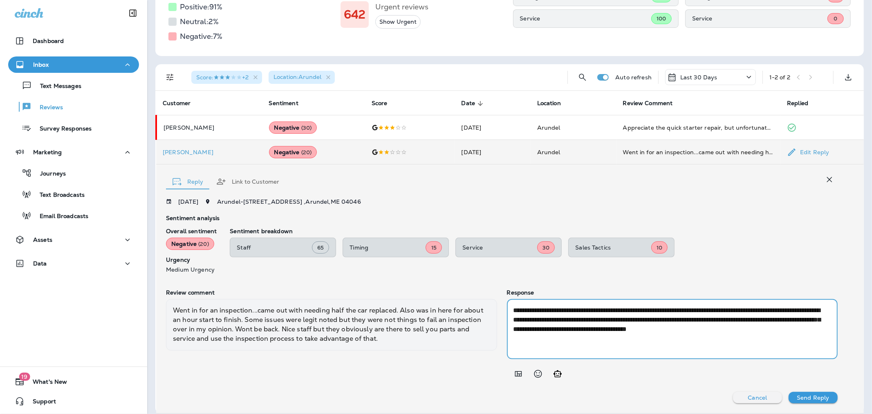
drag, startPoint x: 787, startPoint y: 311, endPoint x: 743, endPoint y: 307, distance: 43.5
click at [743, 307] on textarea "**********" at bounding box center [671, 328] width 315 height 47
click at [783, 307] on textarea "**********" at bounding box center [671, 328] width 315 height 47
click at [784, 340] on textarea "**********" at bounding box center [671, 328] width 315 height 47
type textarea "**********"
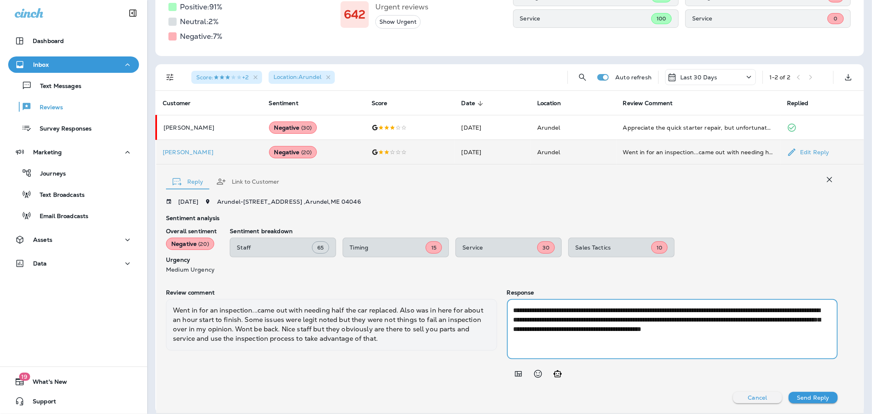
click at [814, 401] on button "Send Reply" at bounding box center [813, 397] width 49 height 11
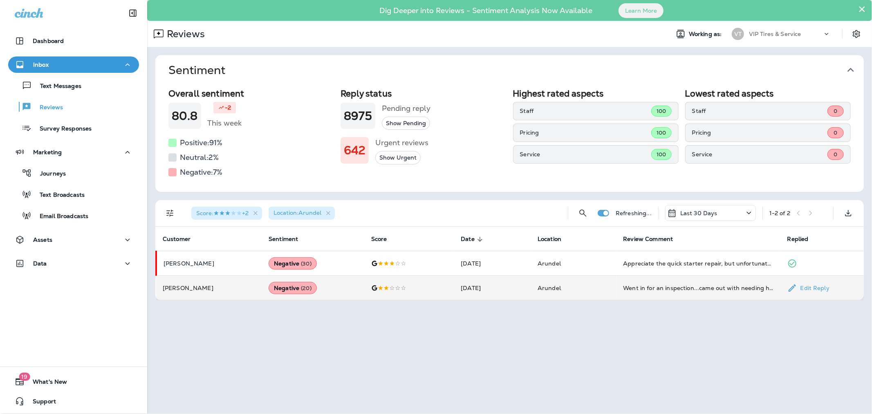
scroll to position [0, 0]
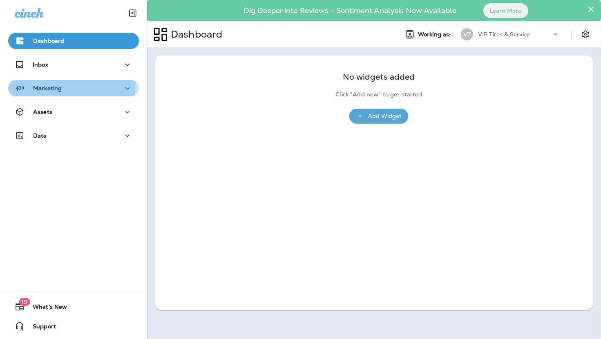
click at [56, 83] on div "Marketing" at bounding box center [38, 88] width 47 height 10
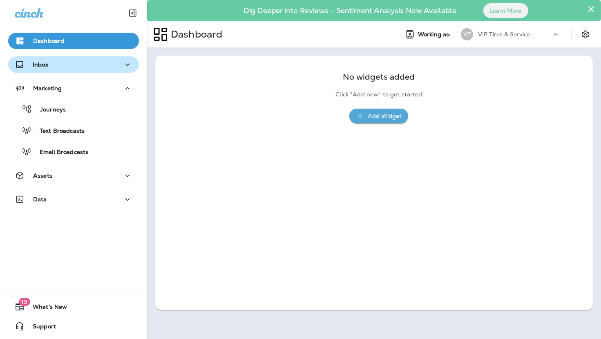
click at [63, 63] on div "Inbox" at bounding box center [74, 65] width 118 height 10
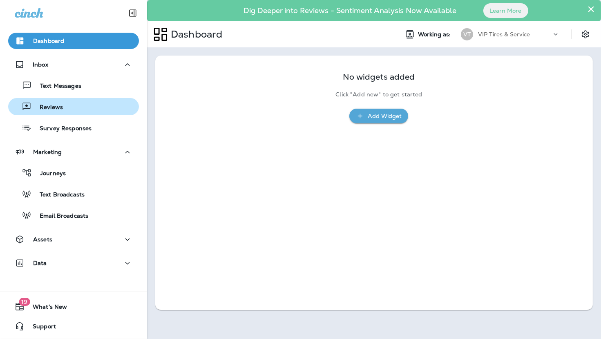
click at [63, 104] on div "Reviews" at bounding box center [73, 107] width 124 height 12
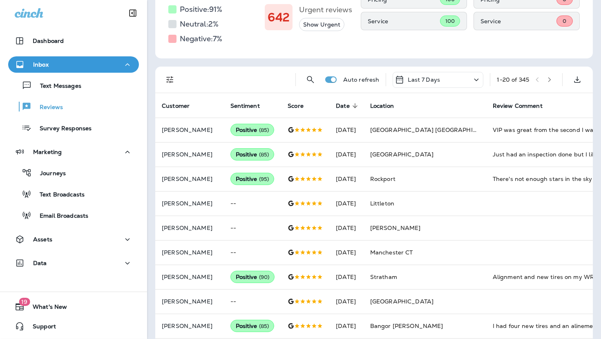
scroll to position [136, 0]
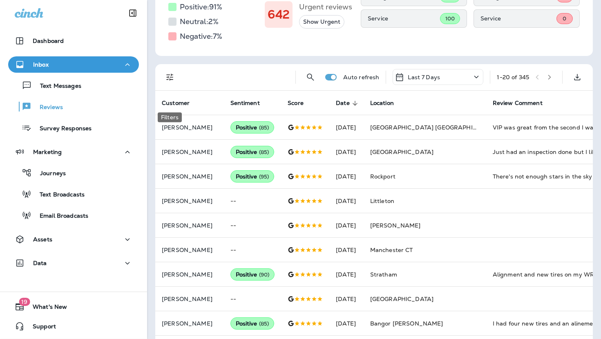
click at [170, 82] on icon "Filters" at bounding box center [170, 77] width 10 height 10
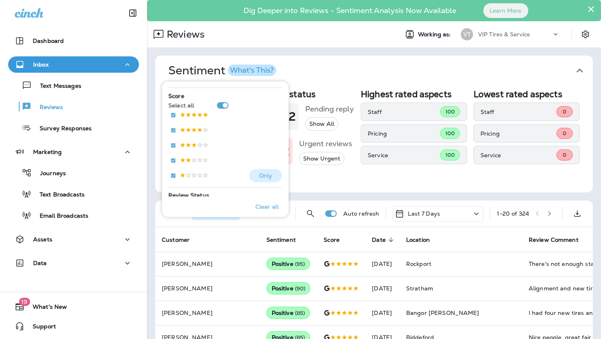
scroll to position [136, 0]
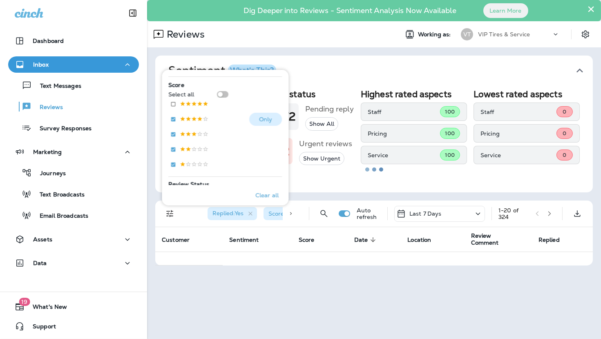
click at [173, 119] on div "Score Select all Only" at bounding box center [225, 127] width 114 height 94
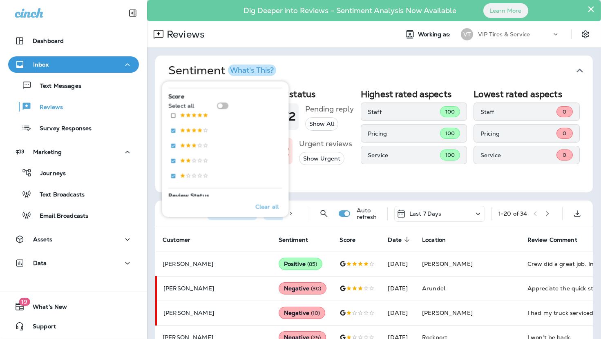
click at [313, 56] on button "Sentiment What's This?" at bounding box center [381, 71] width 438 height 30
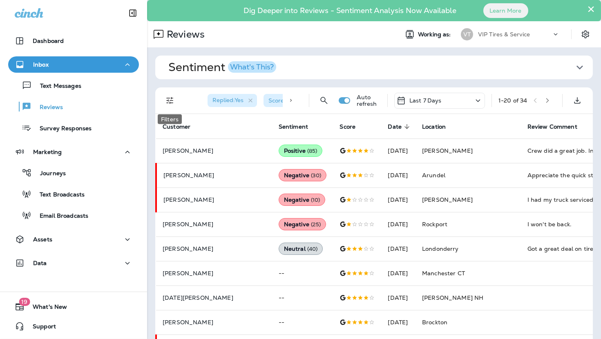
click at [170, 101] on icon "Filters" at bounding box center [170, 101] width 10 height 10
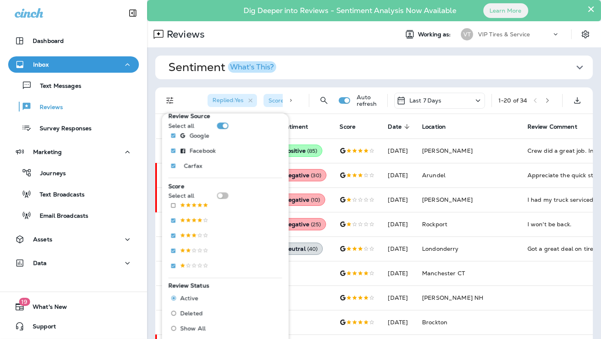
scroll to position [318, 0]
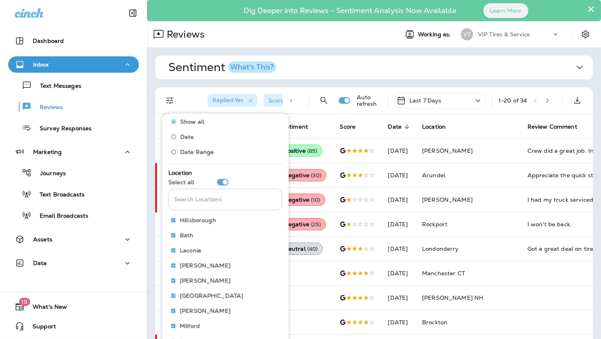
click at [214, 202] on input "Search Locations" at bounding box center [225, 200] width 114 height 22
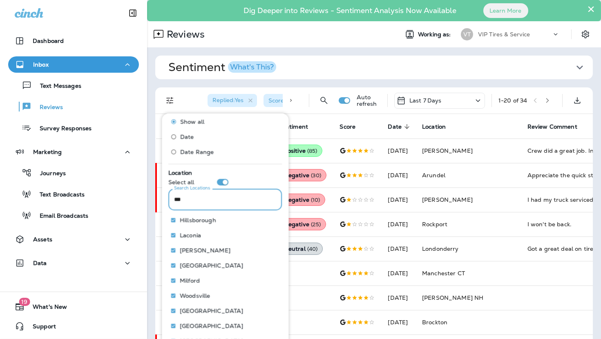
scroll to position [227, 0]
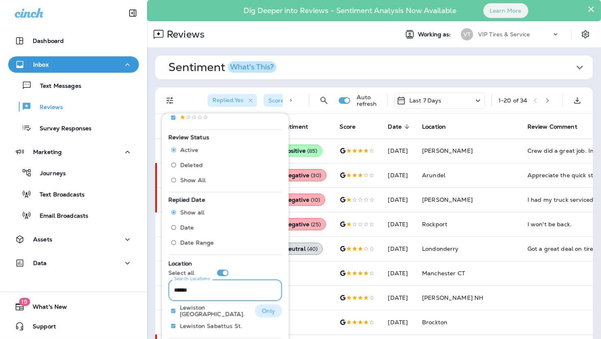
type input "******"
click at [265, 313] on p "Only" at bounding box center [268, 311] width 13 height 7
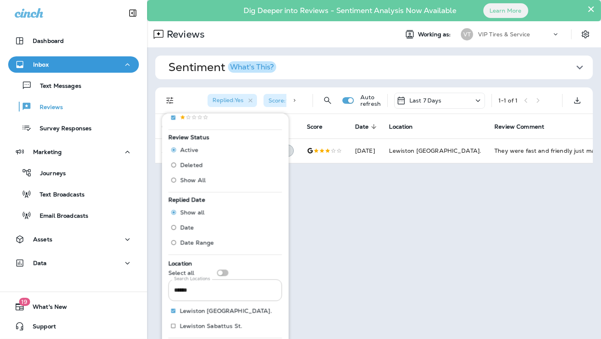
click at [399, 235] on div "× Dig Deeper into Reviews - Sentiment Analysis Now Available Learn More Reviews…" at bounding box center [374, 169] width 454 height 339
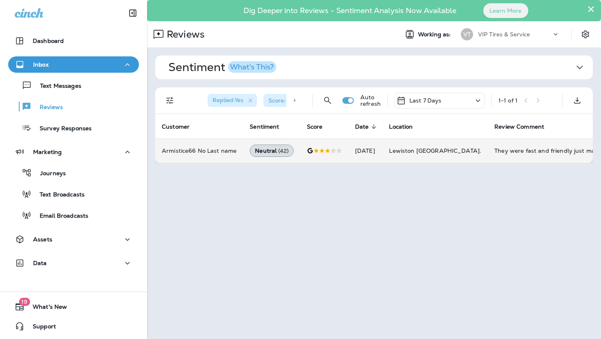
click at [207, 150] on p "Armistice66 No Last name" at bounding box center [199, 151] width 75 height 7
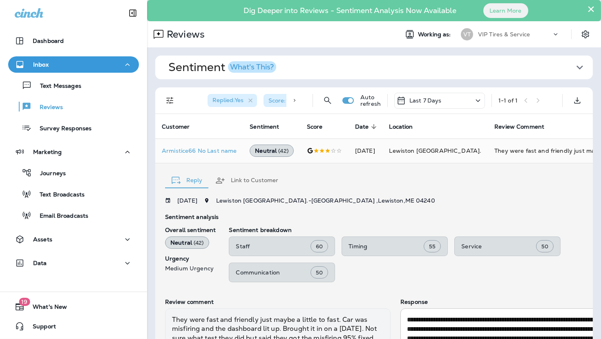
click at [445, 193] on div "Reply Link to Customer 09/22/2025 Lewiston Lisbon St. - 520 Lisbon St , Lewisto…" at bounding box center [403, 296] width 497 height 265
click at [169, 105] on icon "Filters" at bounding box center [170, 101] width 10 height 10
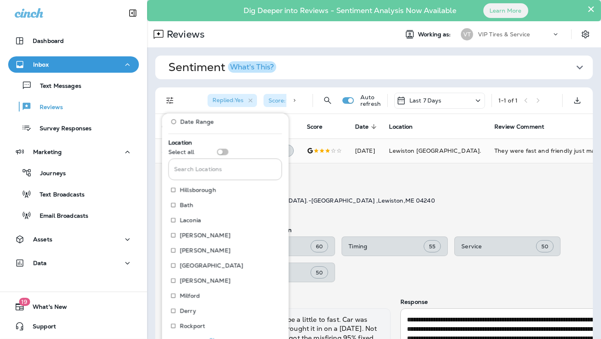
scroll to position [359, 0]
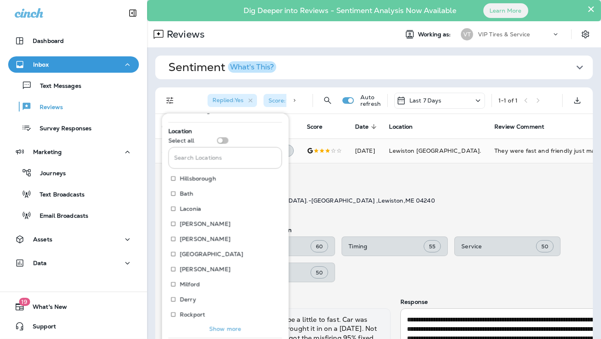
click at [229, 326] on p "Show more" at bounding box center [225, 329] width 32 height 7
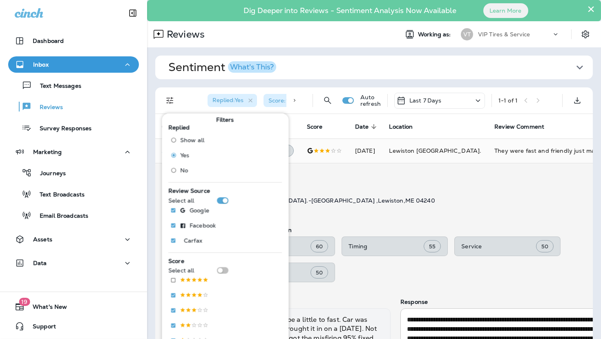
scroll to position [0, 0]
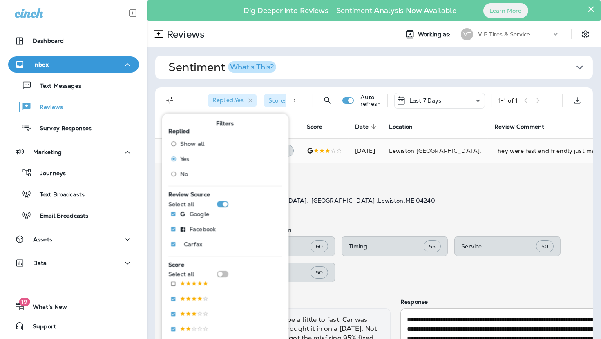
click at [390, 187] on div "Reply Link to Customer" at bounding box center [395, 178] width 461 height 25
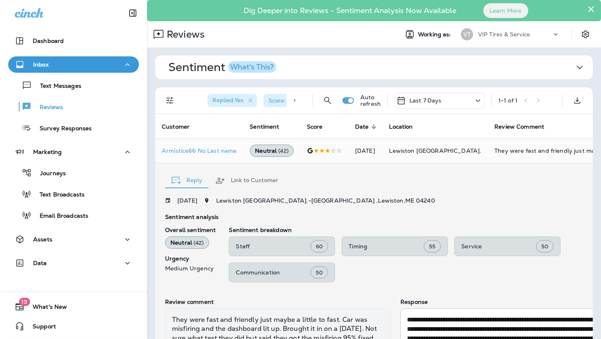
click at [222, 128] on th "Customer" at bounding box center [199, 126] width 88 height 25
click at [191, 150] on p "Armistice66 No Last name" at bounding box center [199, 151] width 75 height 7
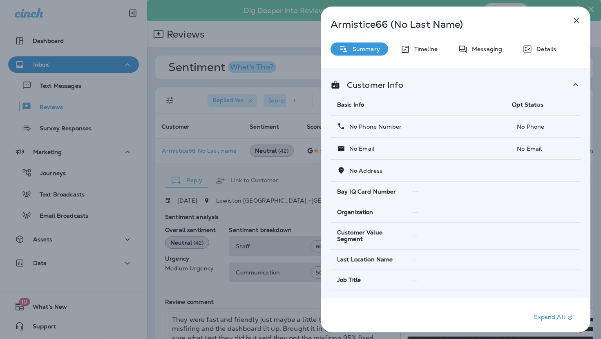
click at [157, 147] on div "Armistice66 (No Last Name) Summary Timeline Messaging Details Customer Info Bas…" at bounding box center [300, 169] width 601 height 339
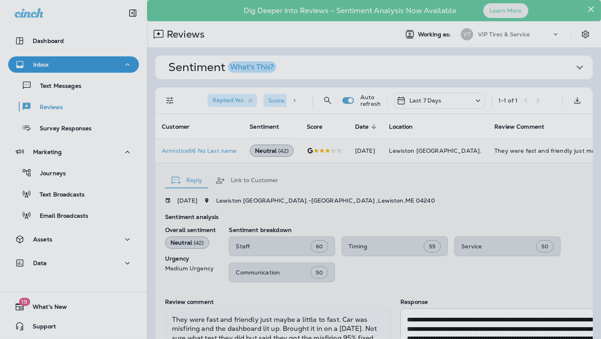
click at [157, 147] on div at bounding box center [341, 169] width 601 height 339
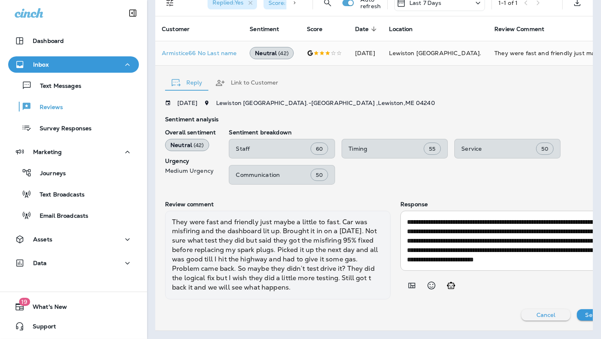
scroll to position [103, 0]
click at [537, 312] on p "Cancel" at bounding box center [546, 315] width 19 height 7
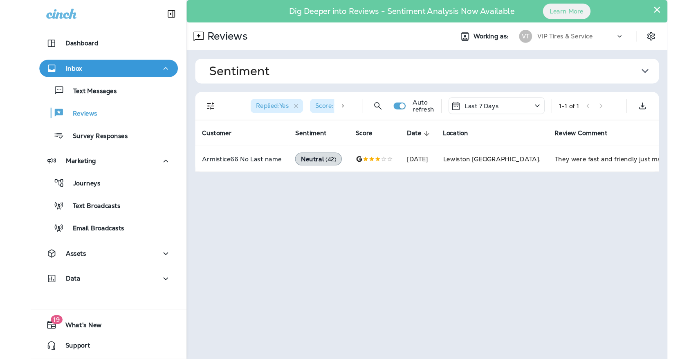
scroll to position [0, 0]
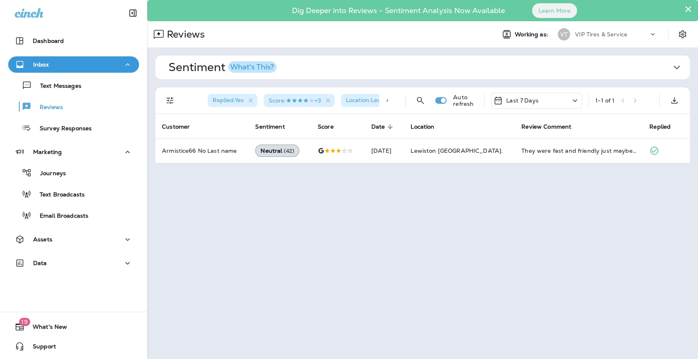
click at [385, 98] on icon at bounding box center [387, 101] width 6 height 6
click at [194, 98] on icon at bounding box center [196, 101] width 6 height 6
click at [250, 100] on icon "button" at bounding box center [250, 100] width 7 height 7
